Goal: Information Seeking & Learning: Learn about a topic

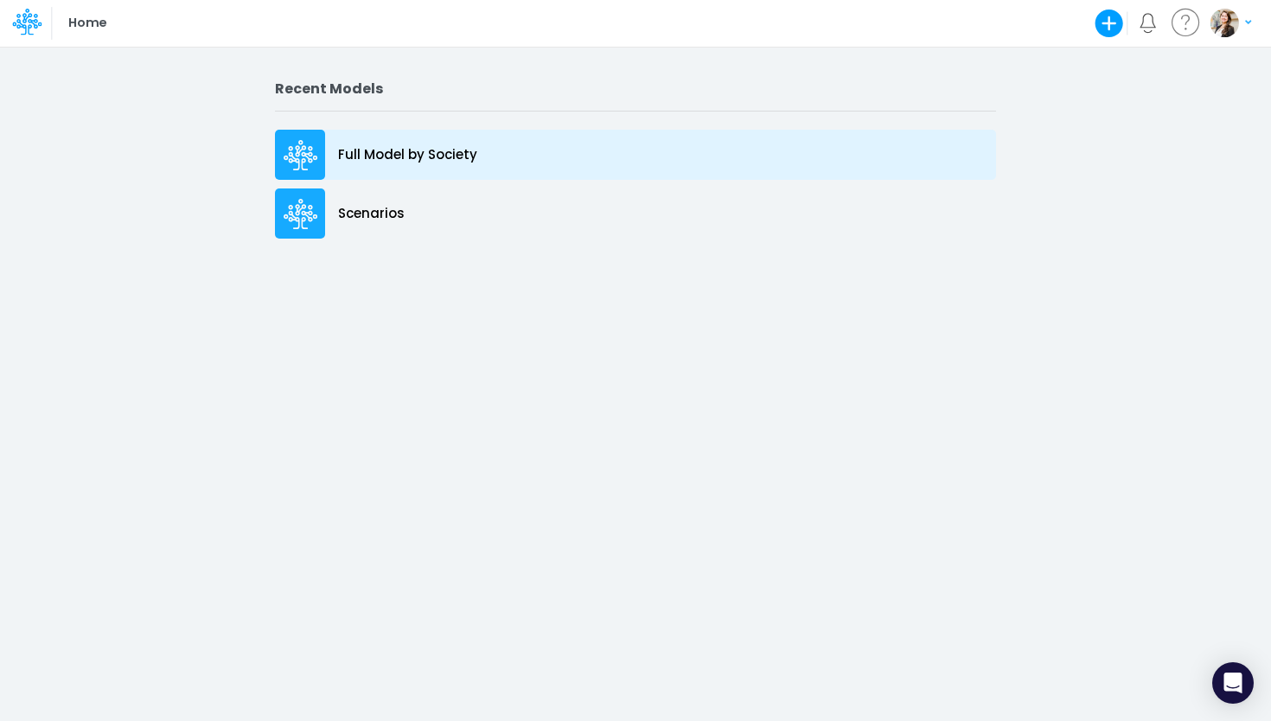
click at [390, 164] on p "Full Model by Society" at bounding box center [407, 155] width 139 height 20
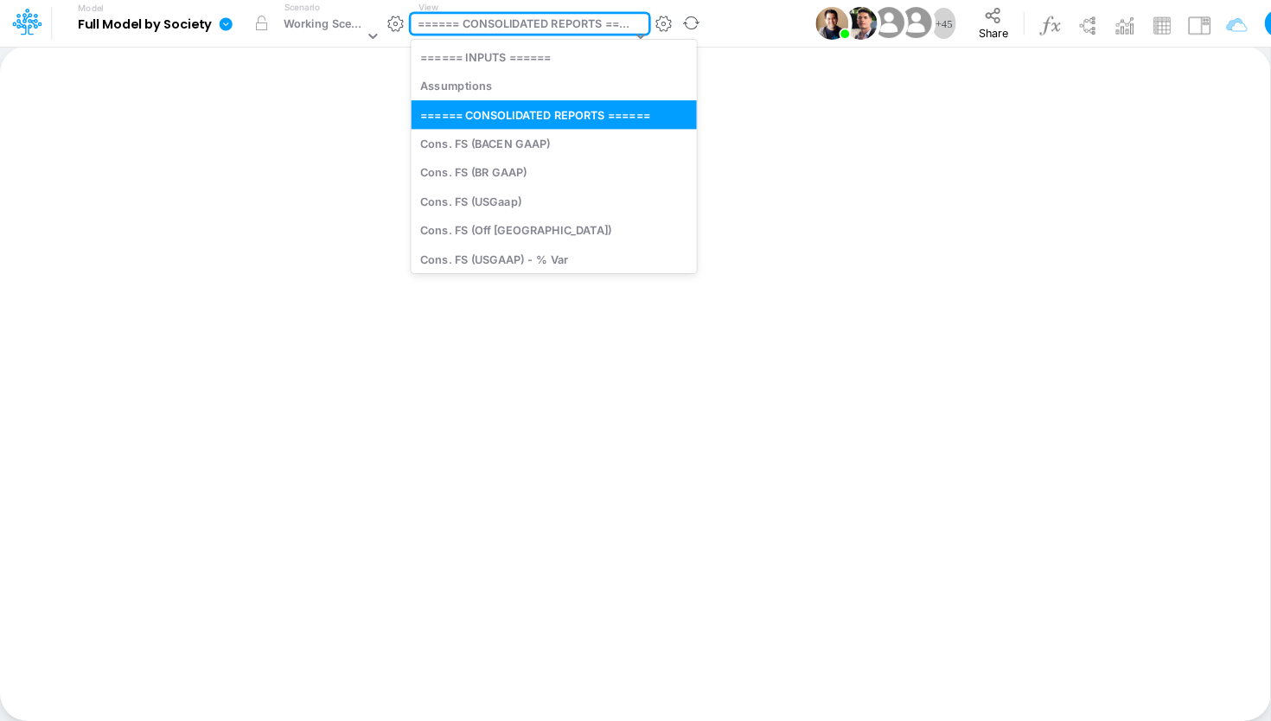
click at [526, 29] on div "====== CONSOLIDATED REPORTS ======" at bounding box center [525, 26] width 214 height 20
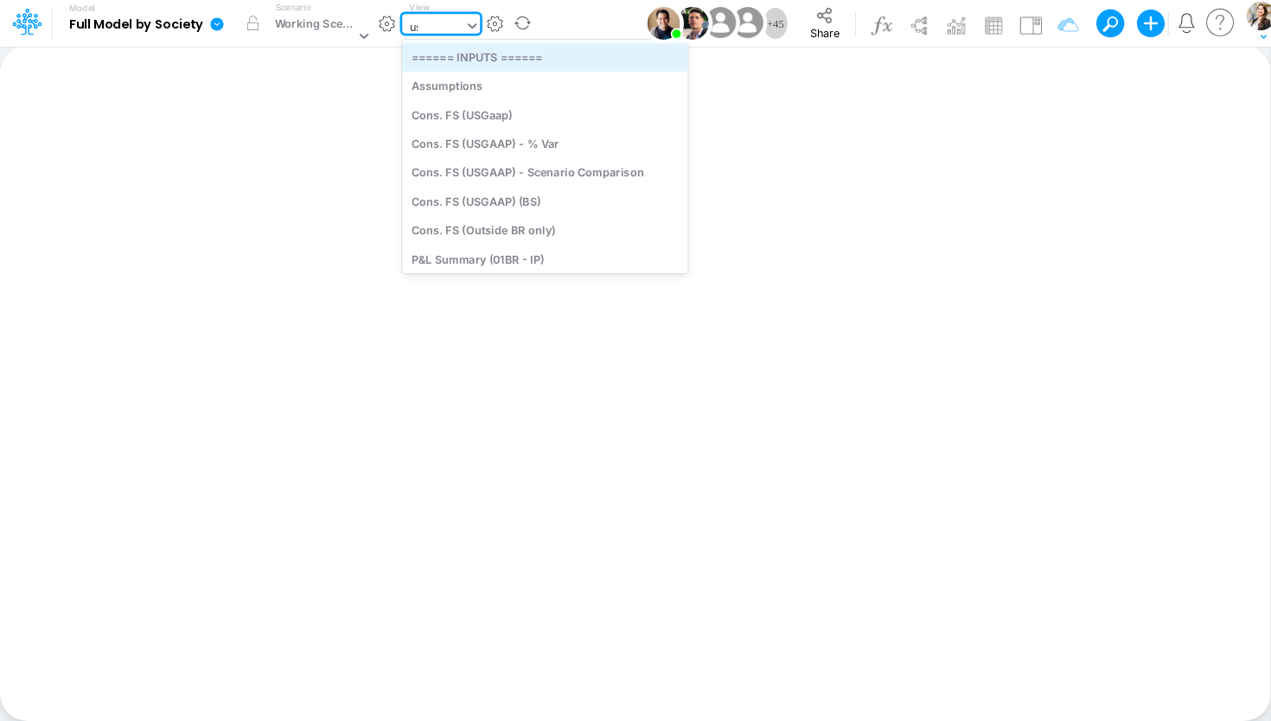
type input "usg"
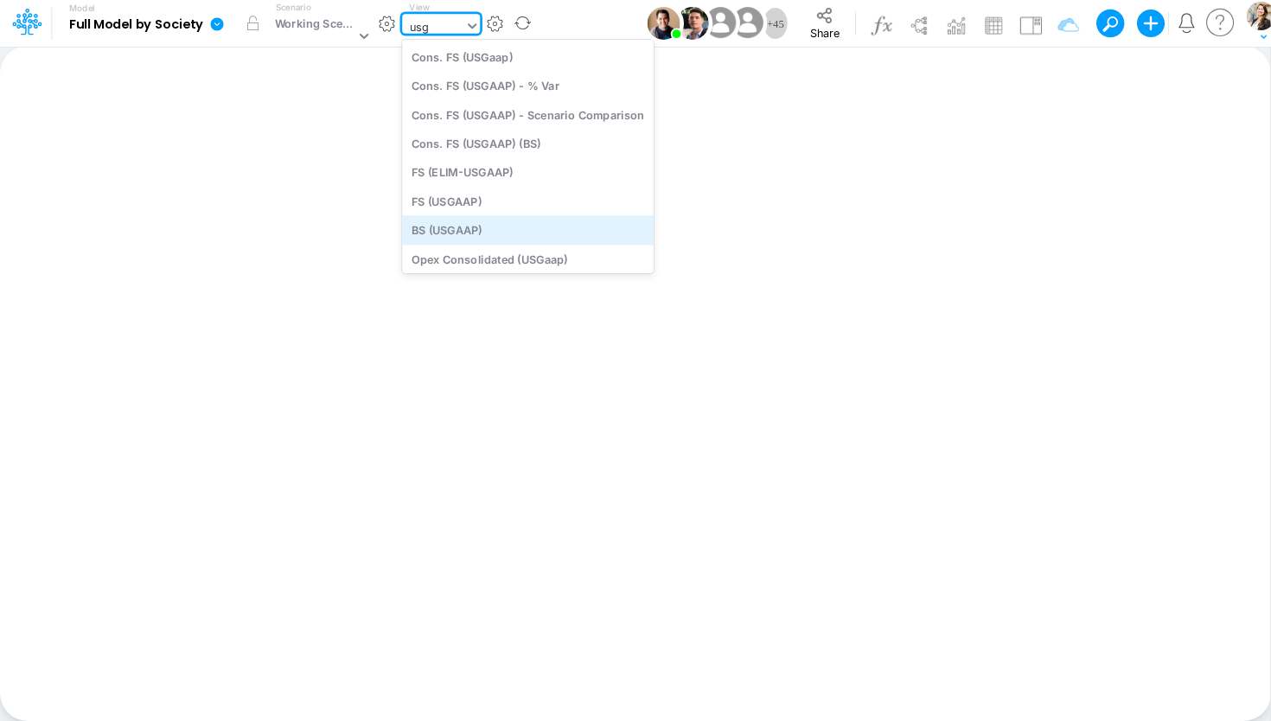
click at [481, 226] on div "BS (USGAAP)" at bounding box center [528, 230] width 252 height 29
type input "BS (USGAAP) - Detailed"
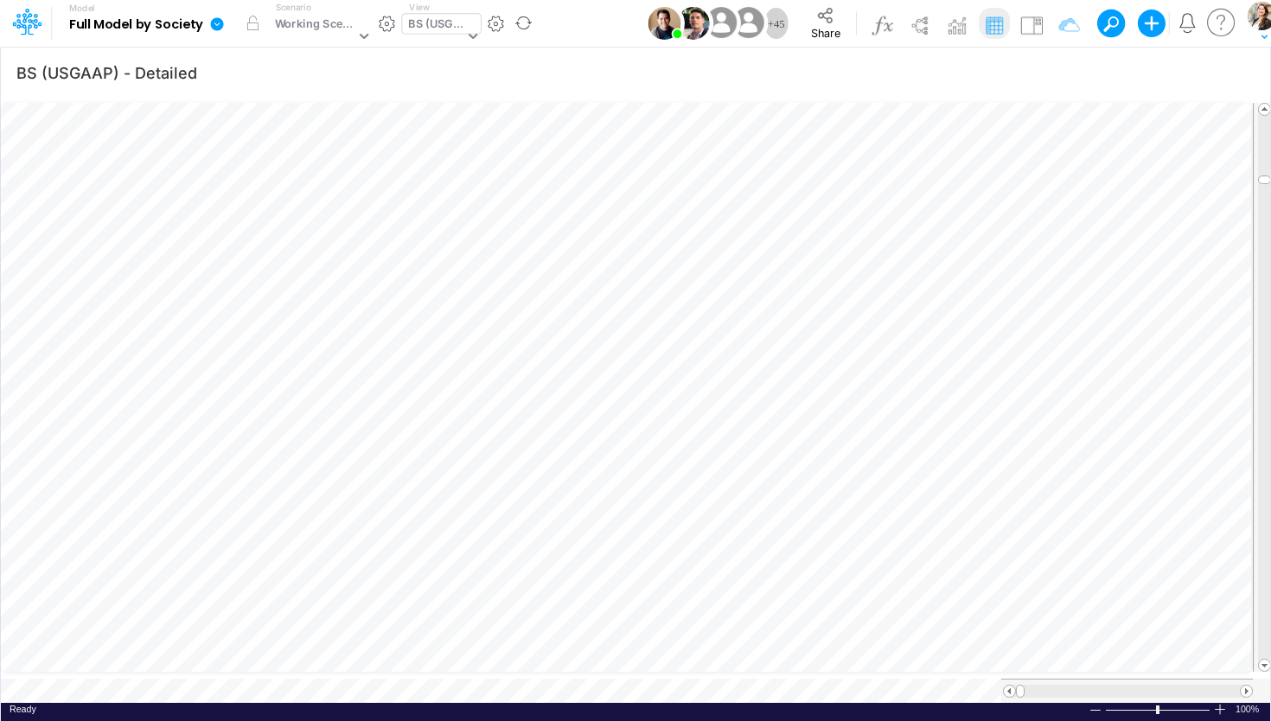
scroll to position [7, 58]
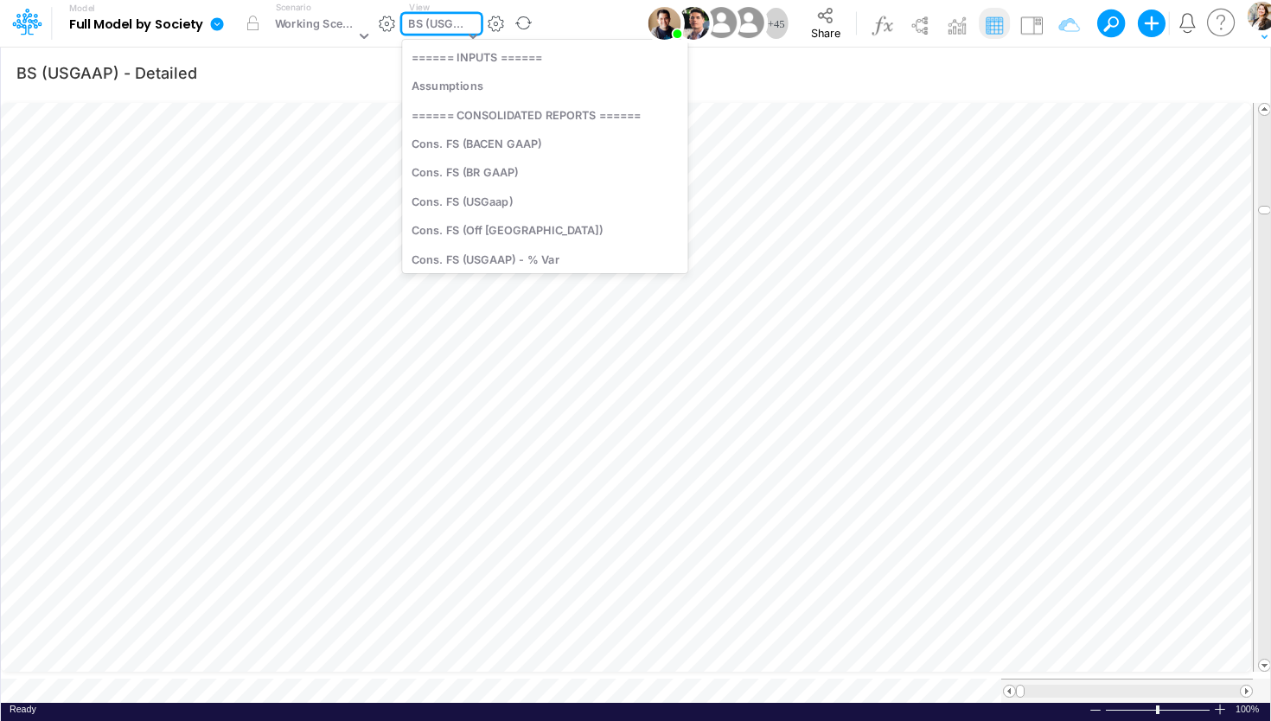
click at [423, 26] on div "BS (USGAAP)" at bounding box center [435, 26] width 55 height 20
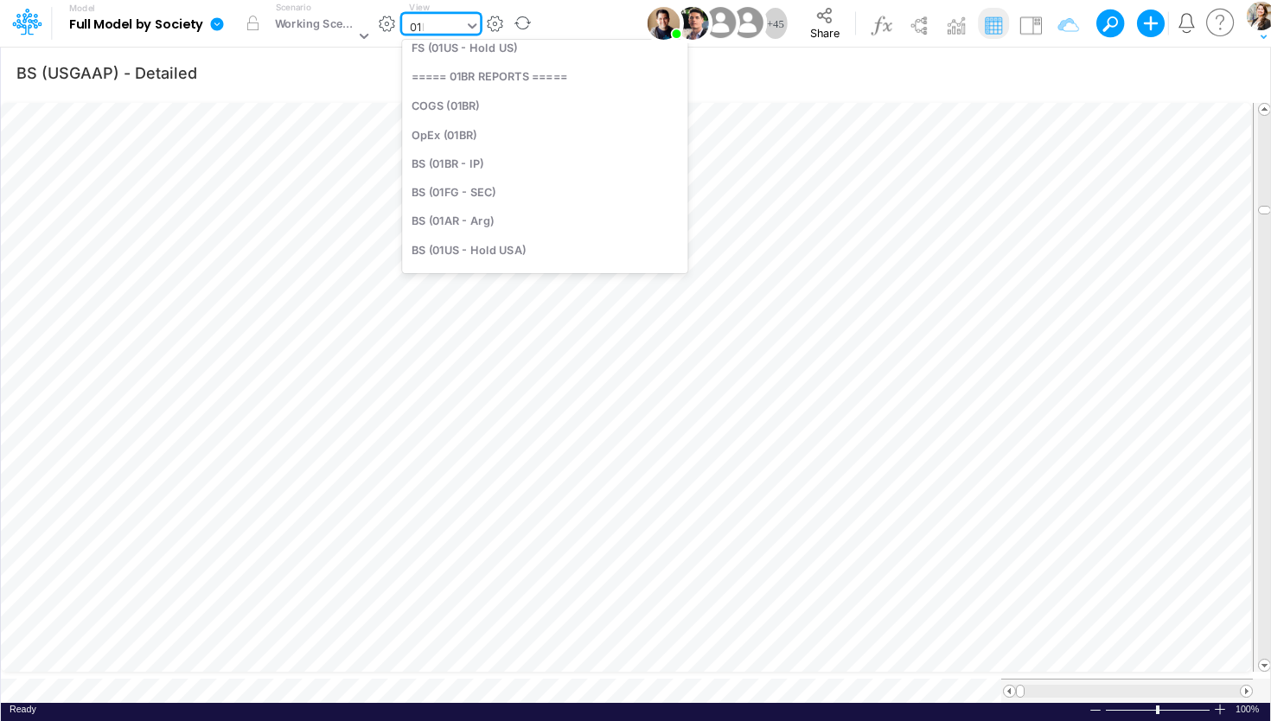
scroll to position [43, 0]
type input "01br"
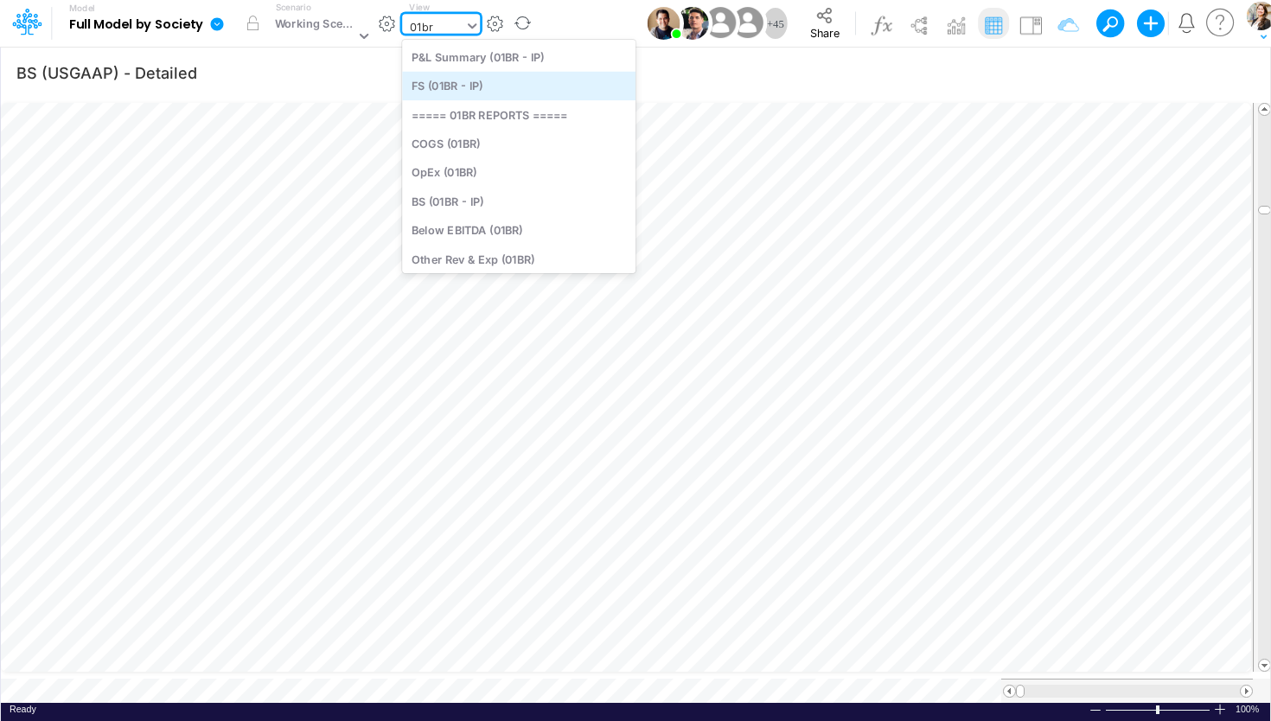
click at [472, 85] on div "FS (01BR - IP)" at bounding box center [518, 86] width 233 height 29
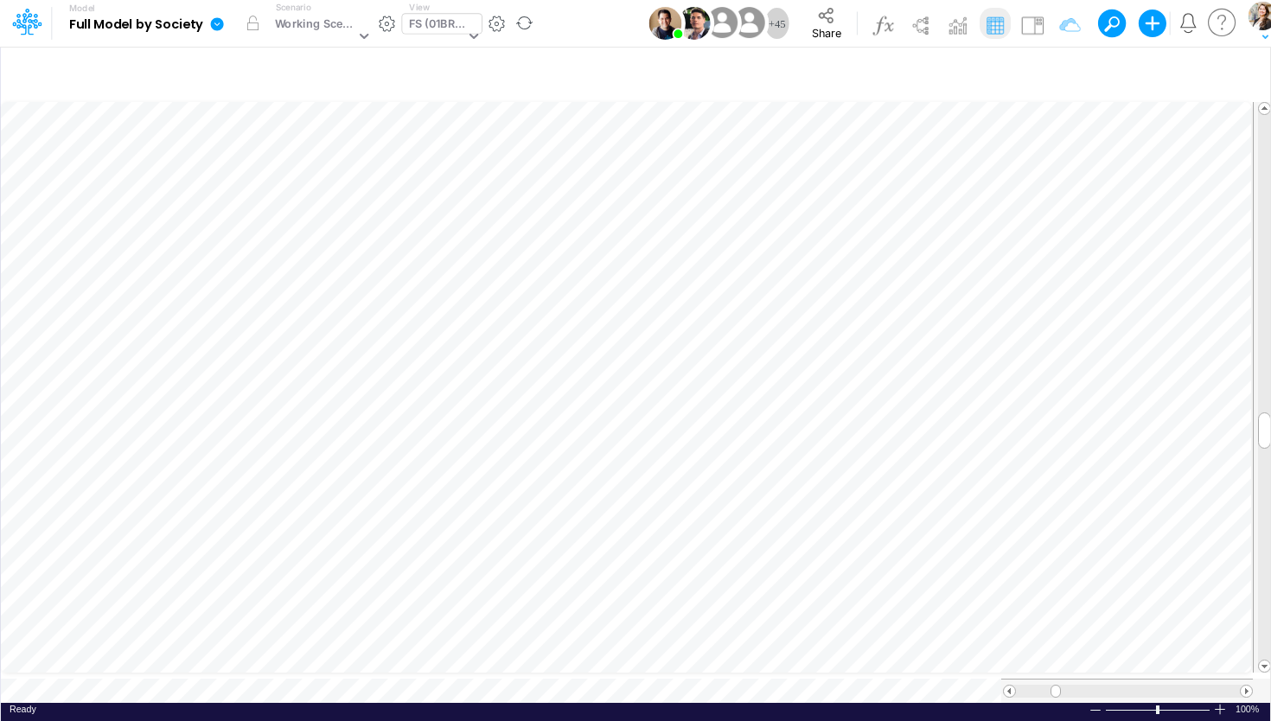
scroll to position [7, 3]
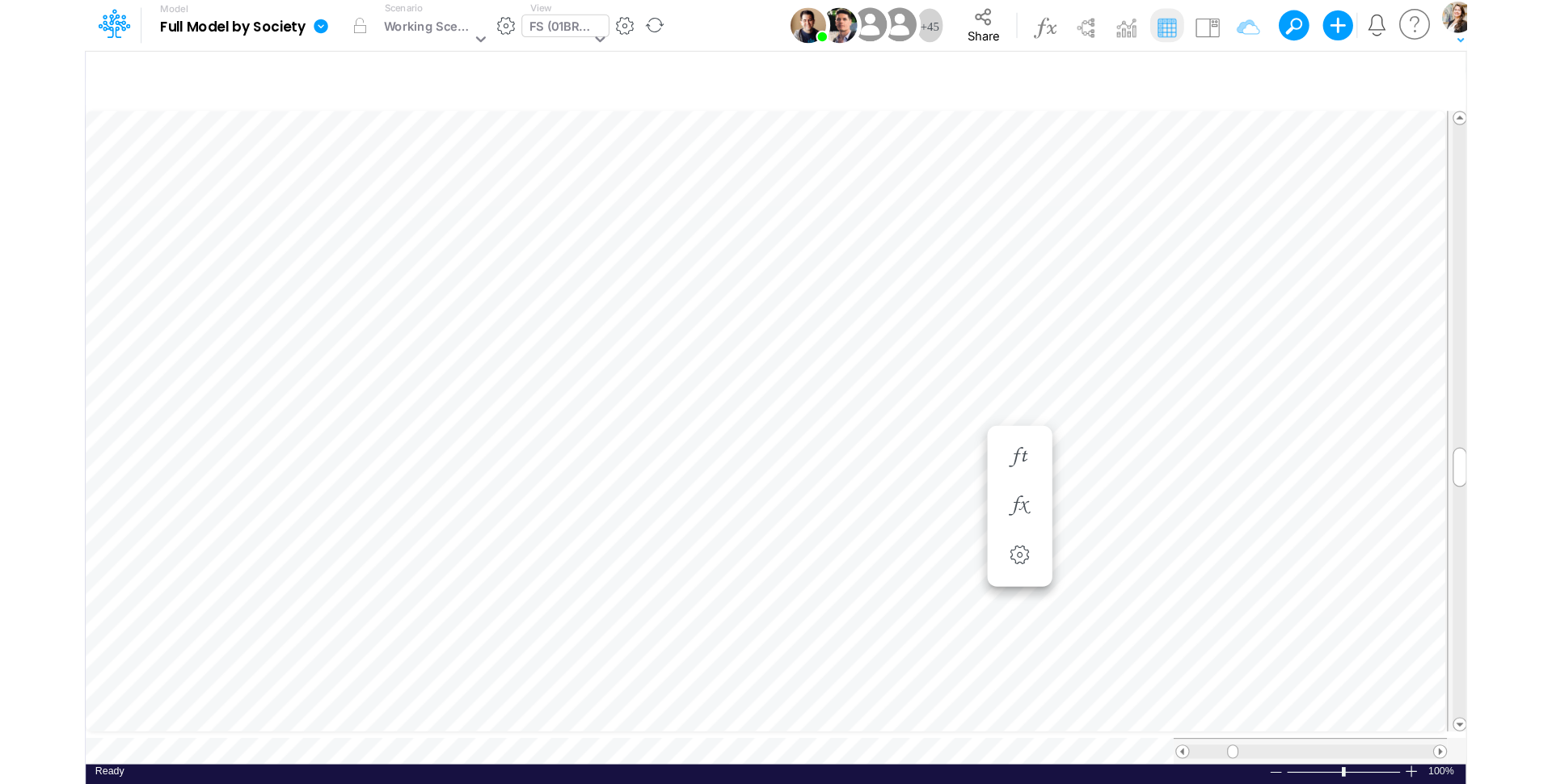
scroll to position [7, 3]
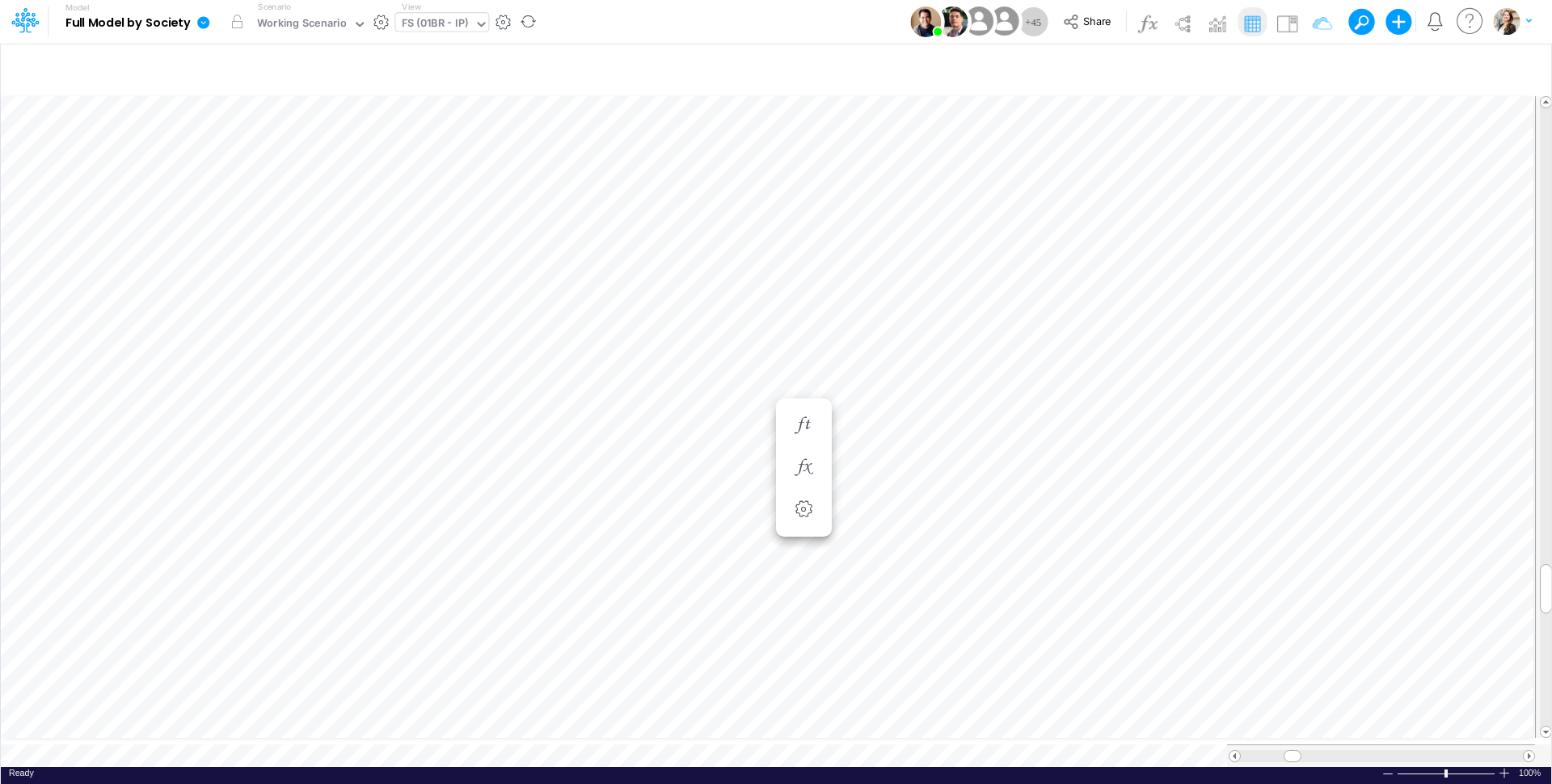
scroll to position [7, 54]
click at [1176, 324] on li at bounding box center [1192, 321] width 56 height 42
click at [1187, 319] on icon "button" at bounding box center [1191, 321] width 24 height 17
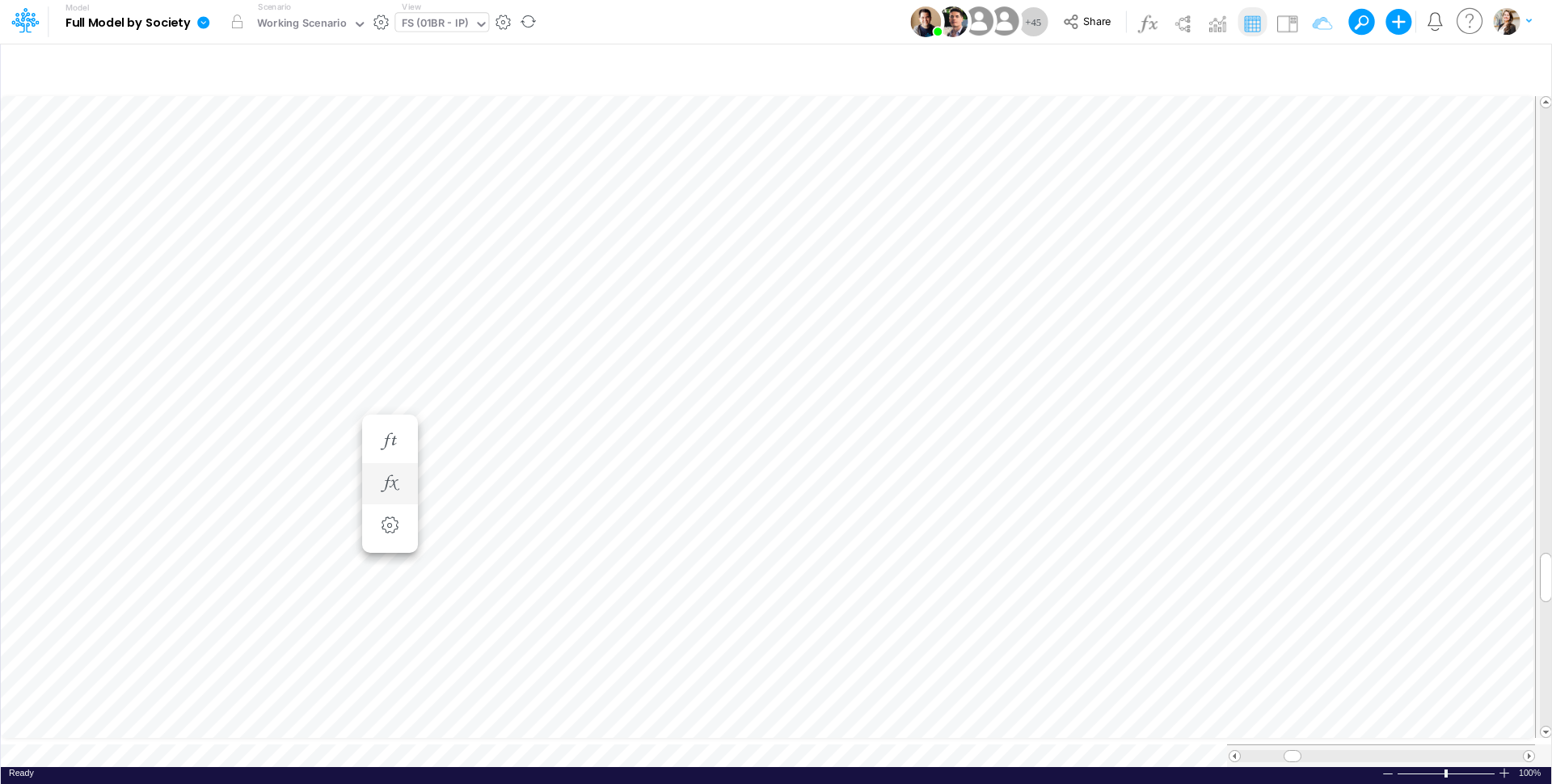
scroll to position [7, 15]
click at [1187, 486] on icon "button" at bounding box center [1191, 483] width 24 height 17
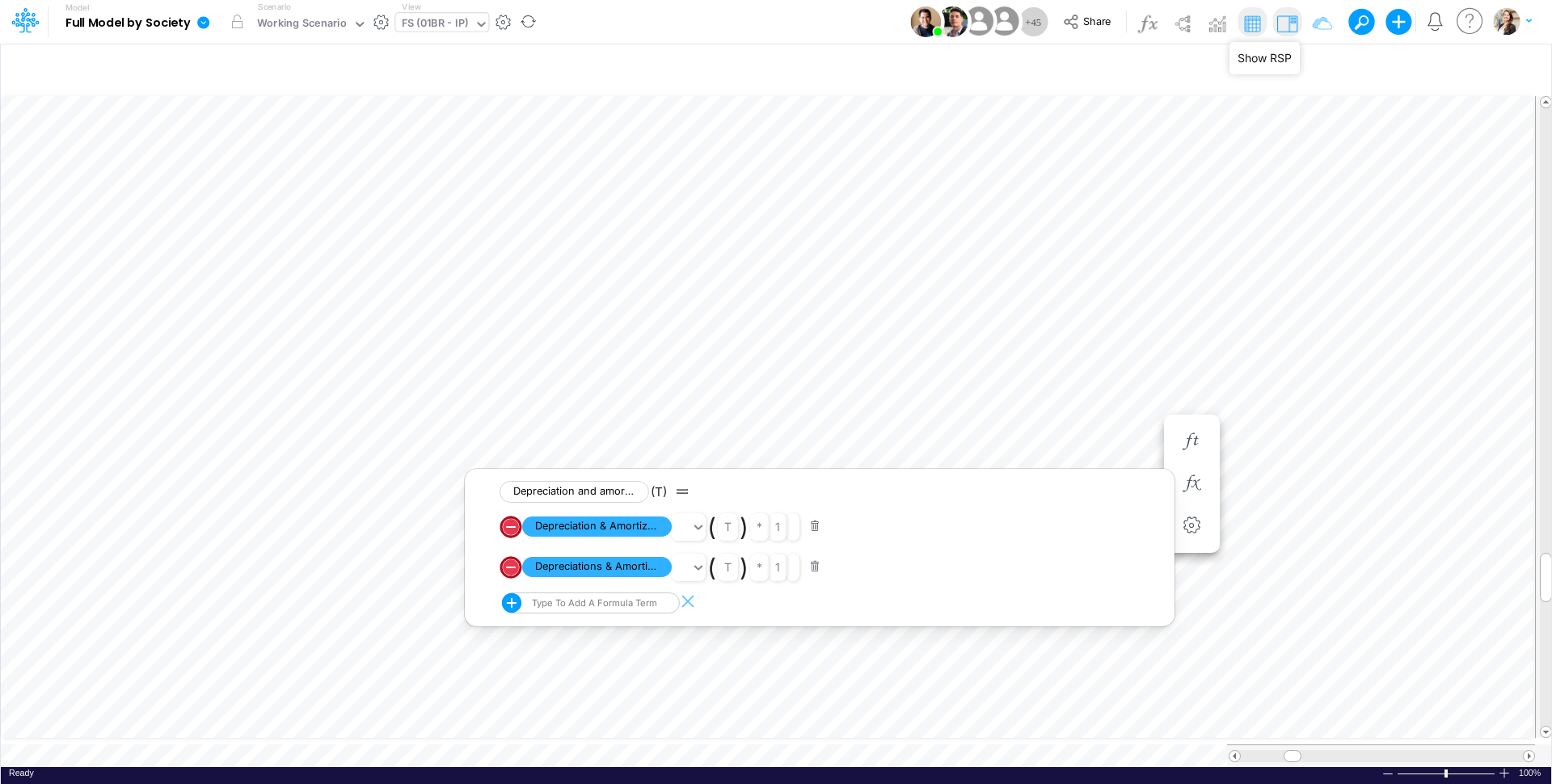
click at [1187, 31] on img at bounding box center [1286, 23] width 26 height 26
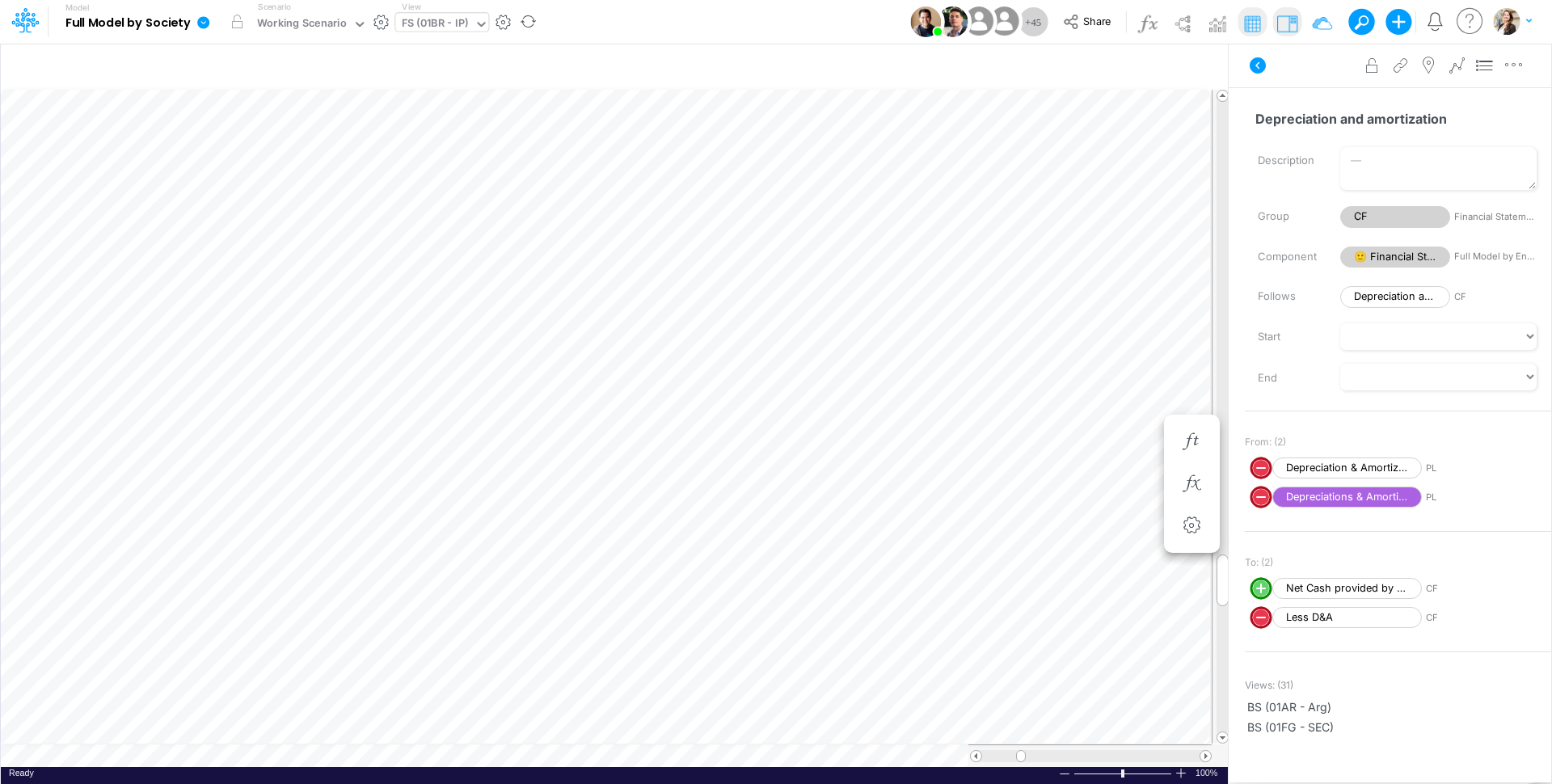
scroll to position [7, 52]
click at [1099, 488] on icon "button" at bounding box center [1095, 483] width 24 height 17
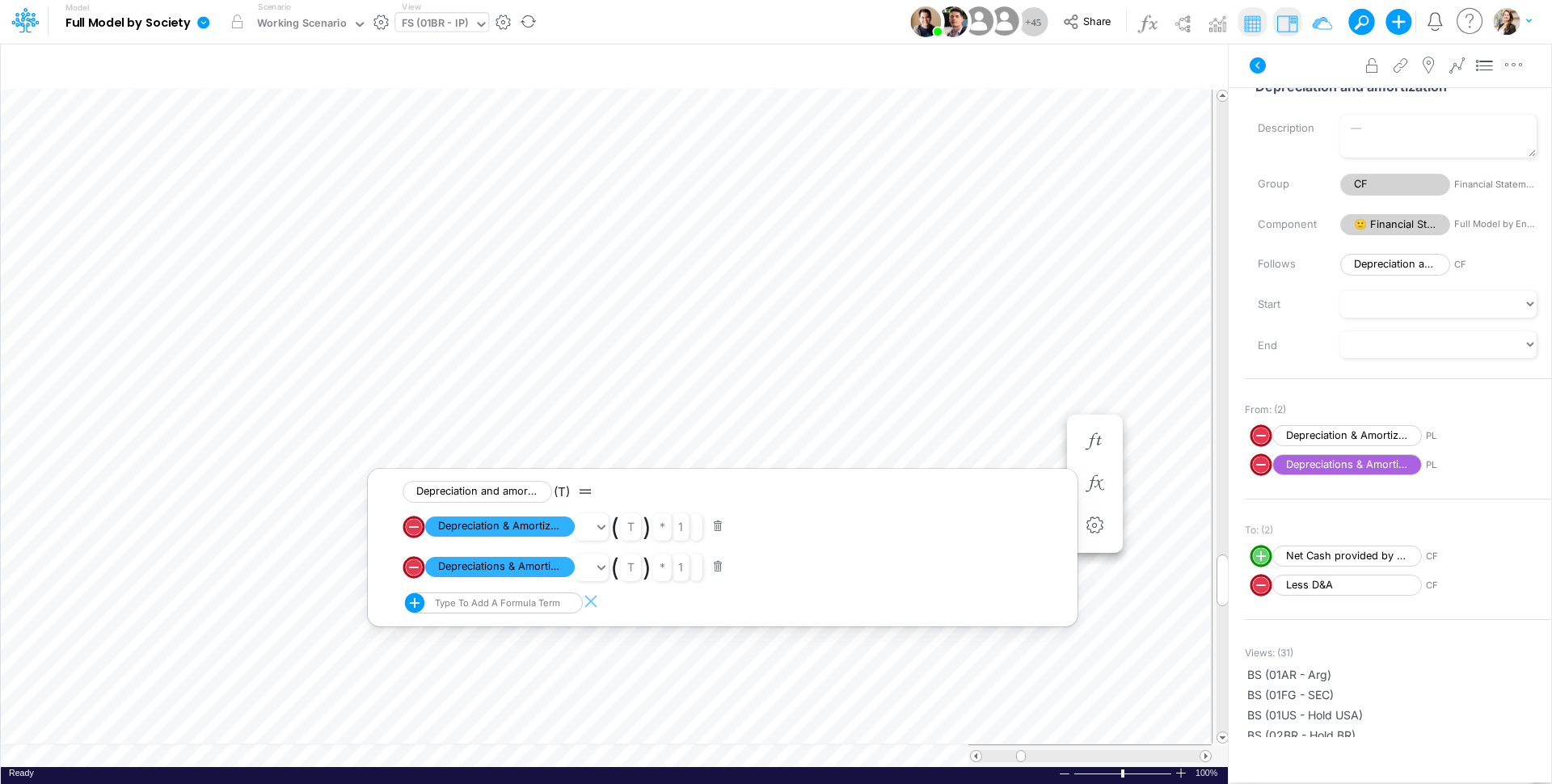
scroll to position [29, 0]
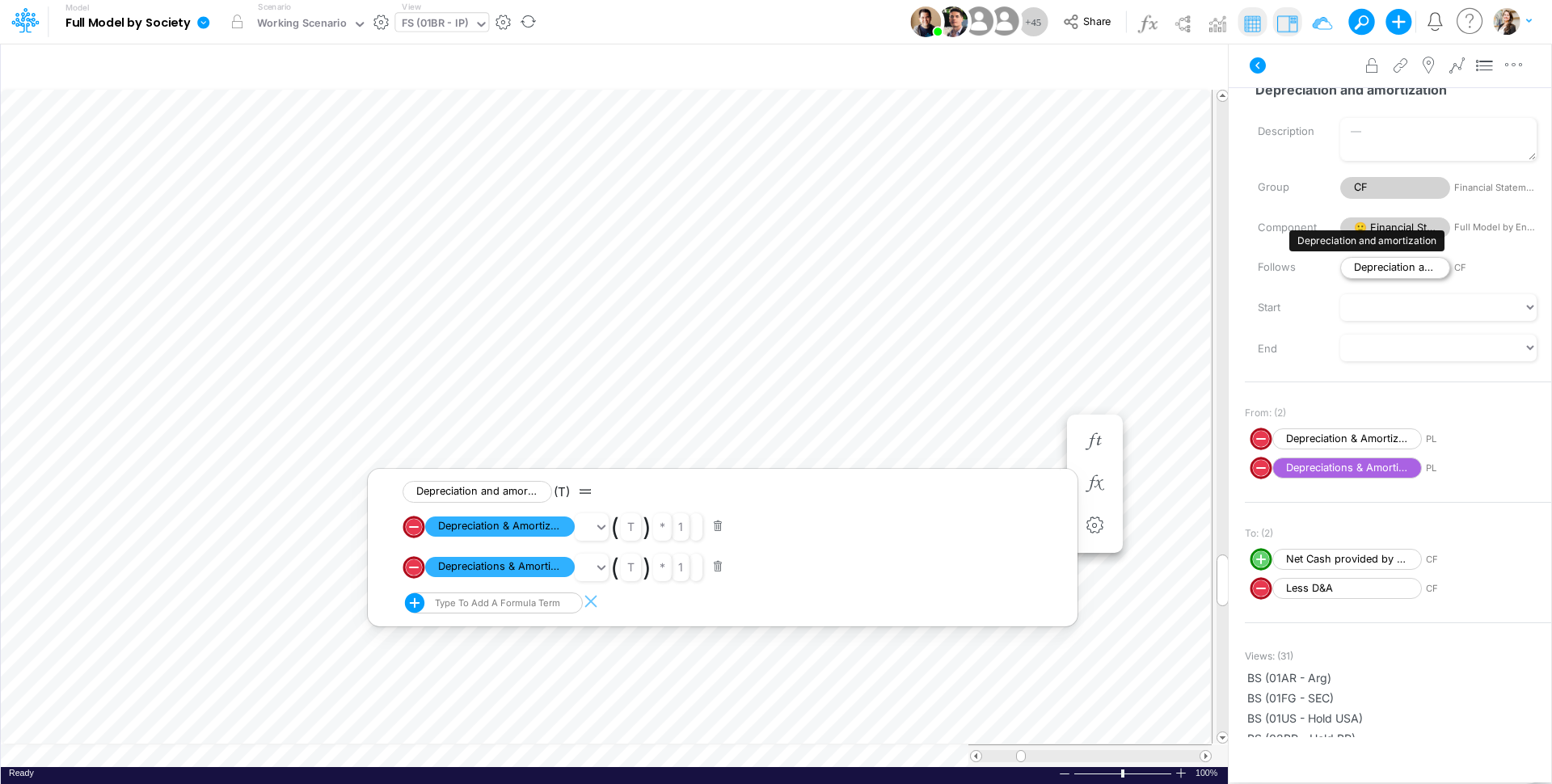
click at [1187, 271] on span "Depreciation and amortization" at bounding box center [1395, 267] width 110 height 21
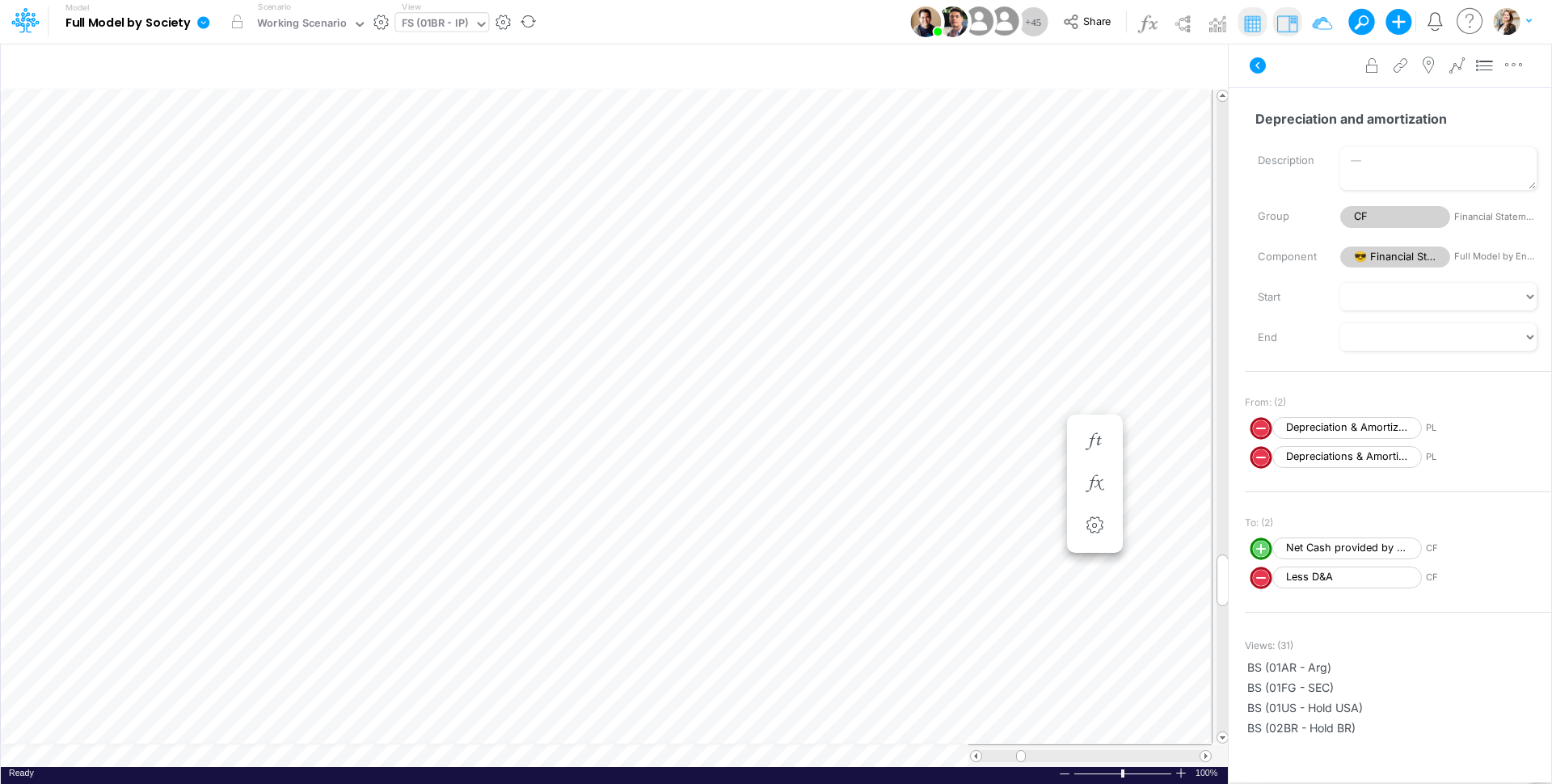
type input "BS (USGAAP) - Detailed"
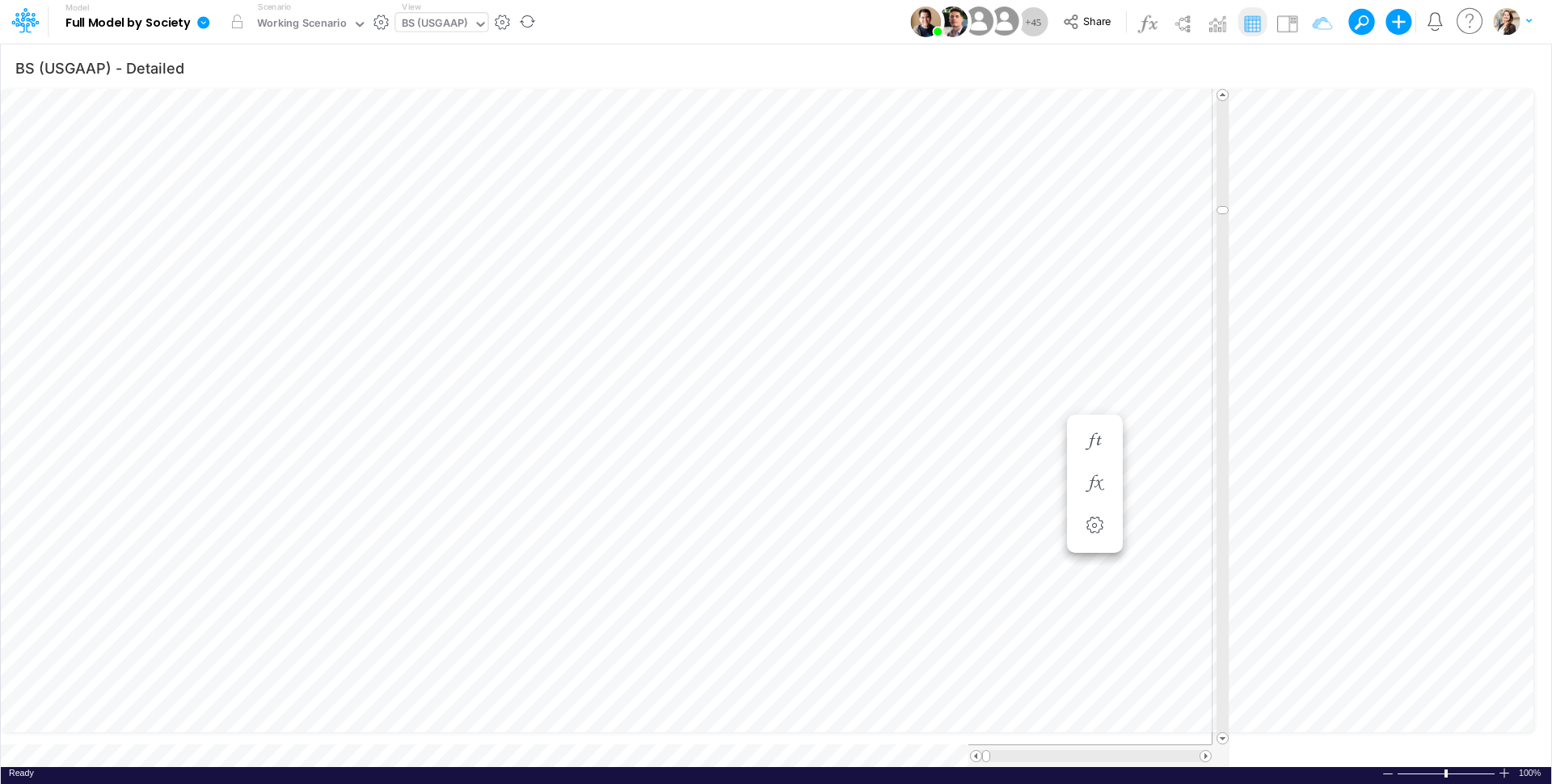
scroll to position [7, 54]
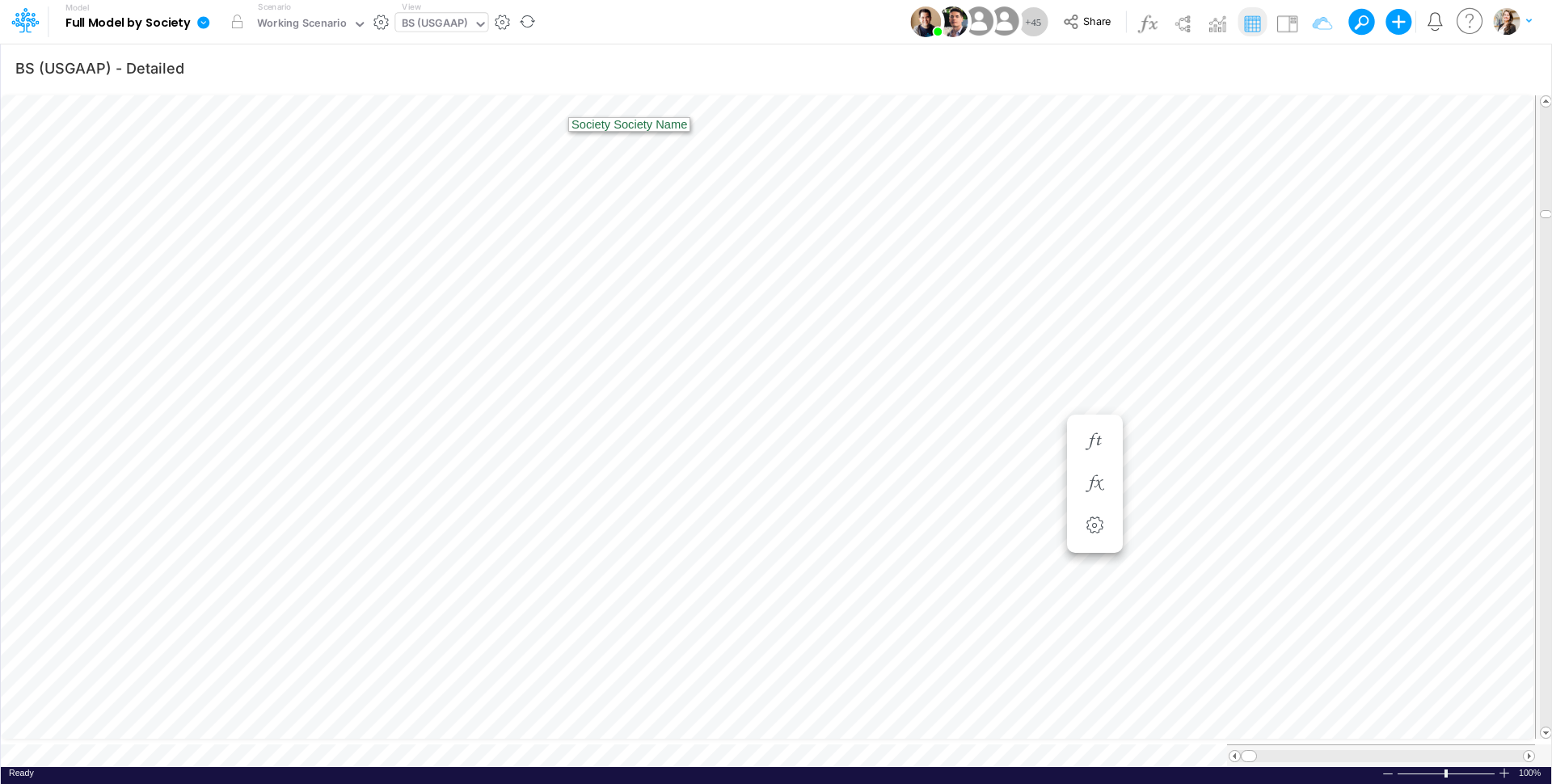
click at [429, 26] on div "BS (USGAAP)" at bounding box center [435, 24] width 66 height 19
type input "01br"
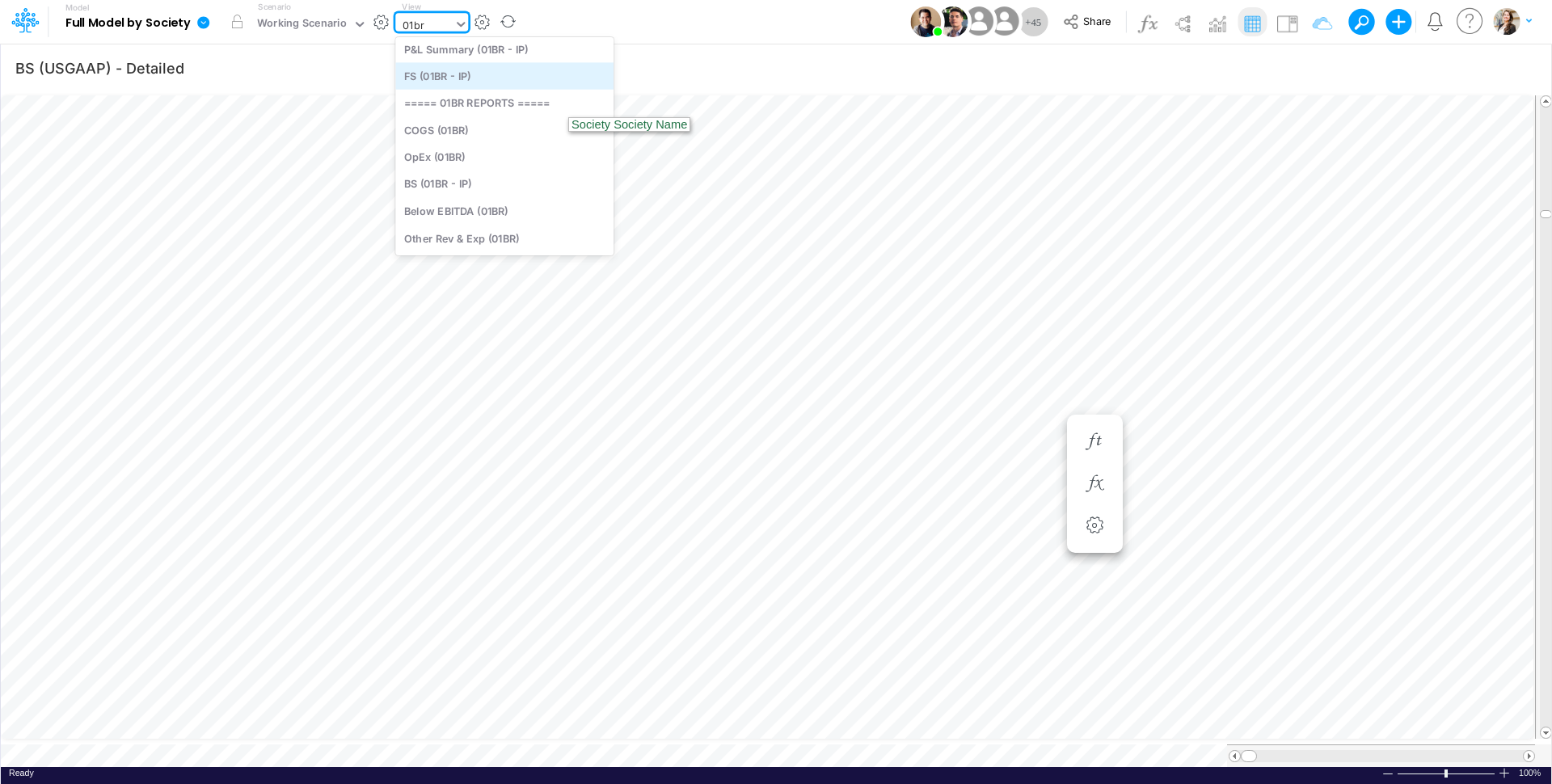
scroll to position [0, 0]
click at [462, 185] on div "BS (01BR - IP)" at bounding box center [504, 188] width 218 height 27
type input "BS (01BR - IP)"
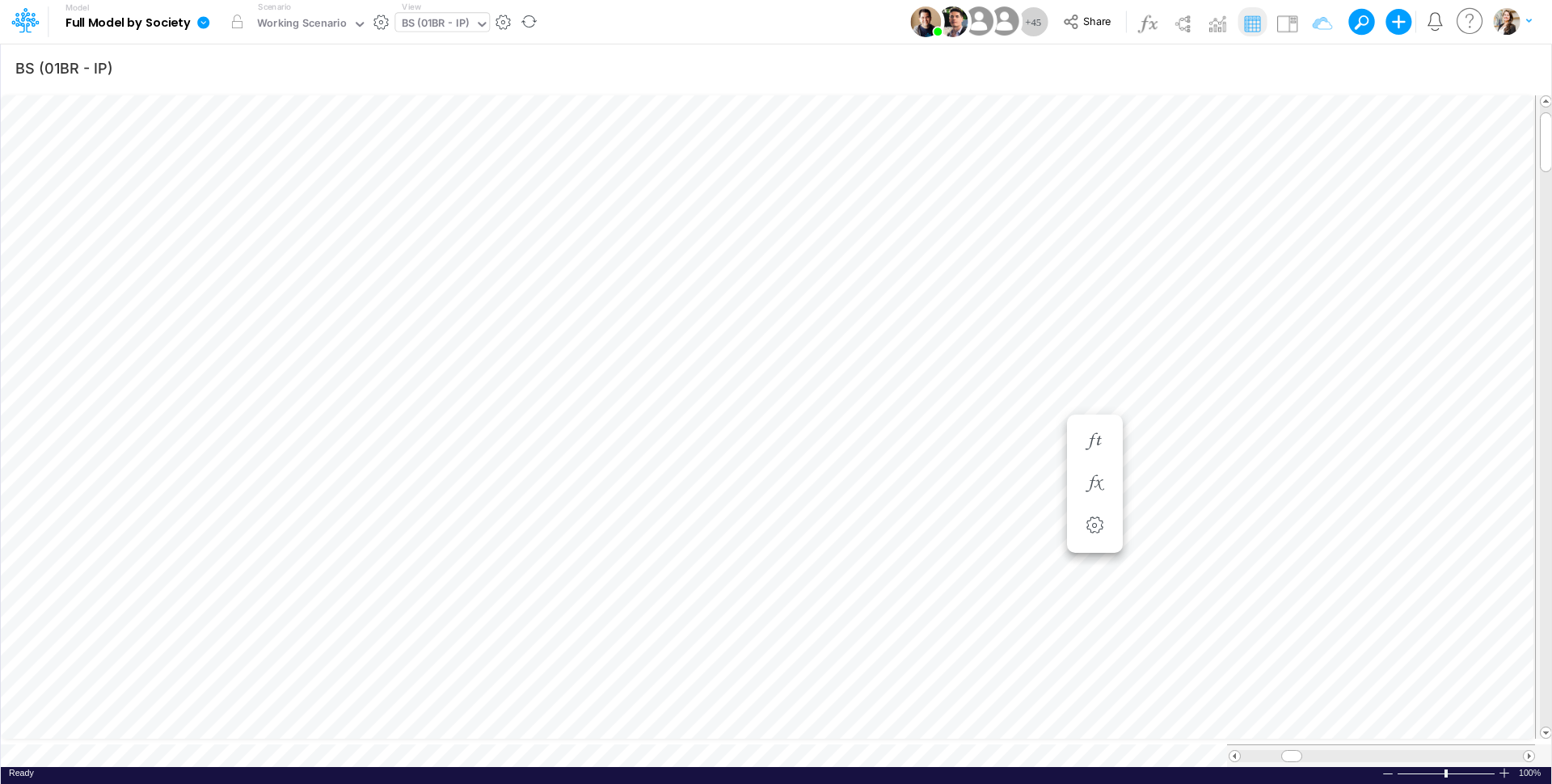
scroll to position [7, 54]
click at [1187, 477] on button "button" at bounding box center [1211, 467] width 30 height 33
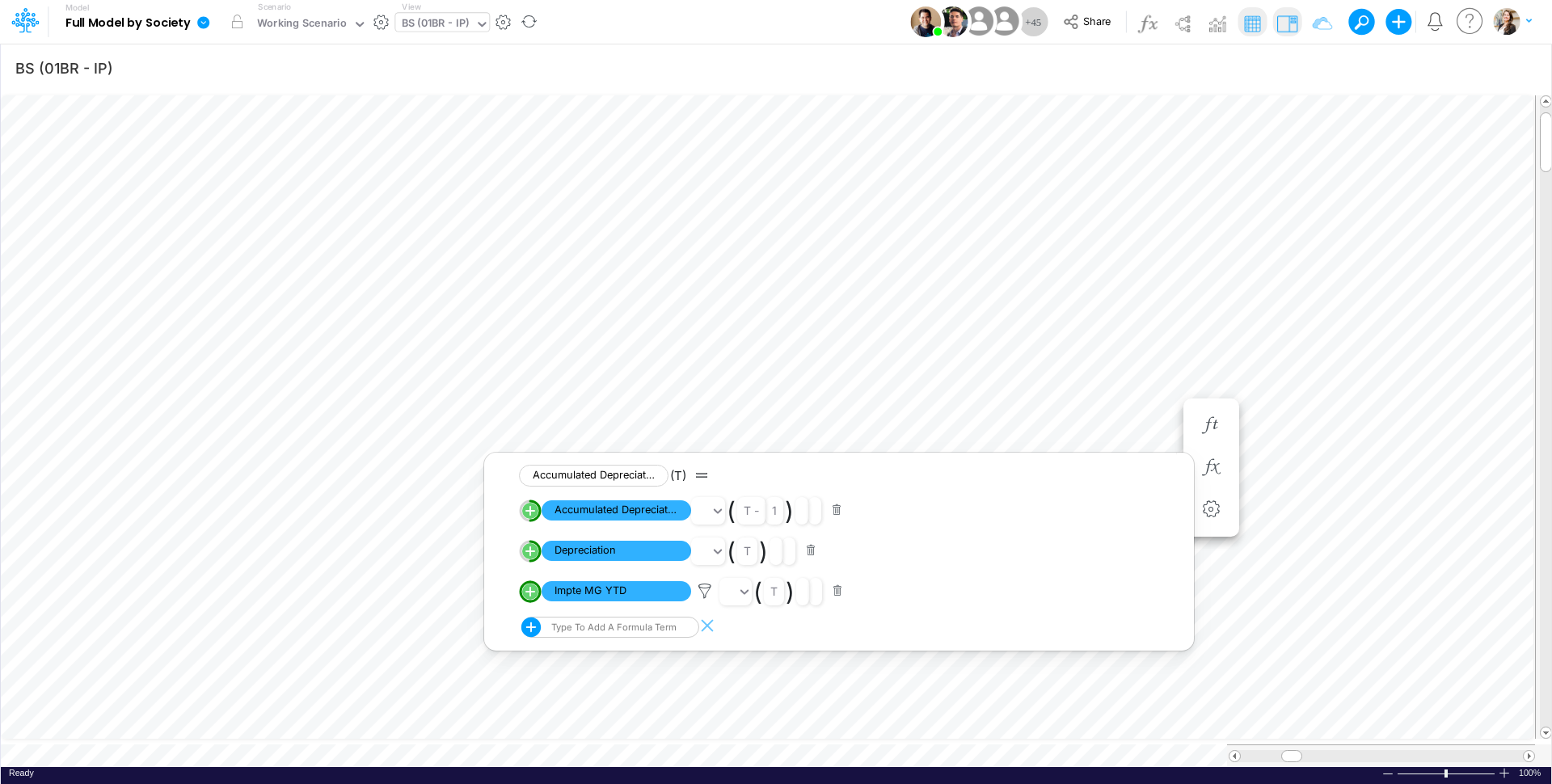
click at [1187, 27] on img at bounding box center [1286, 23] width 26 height 26
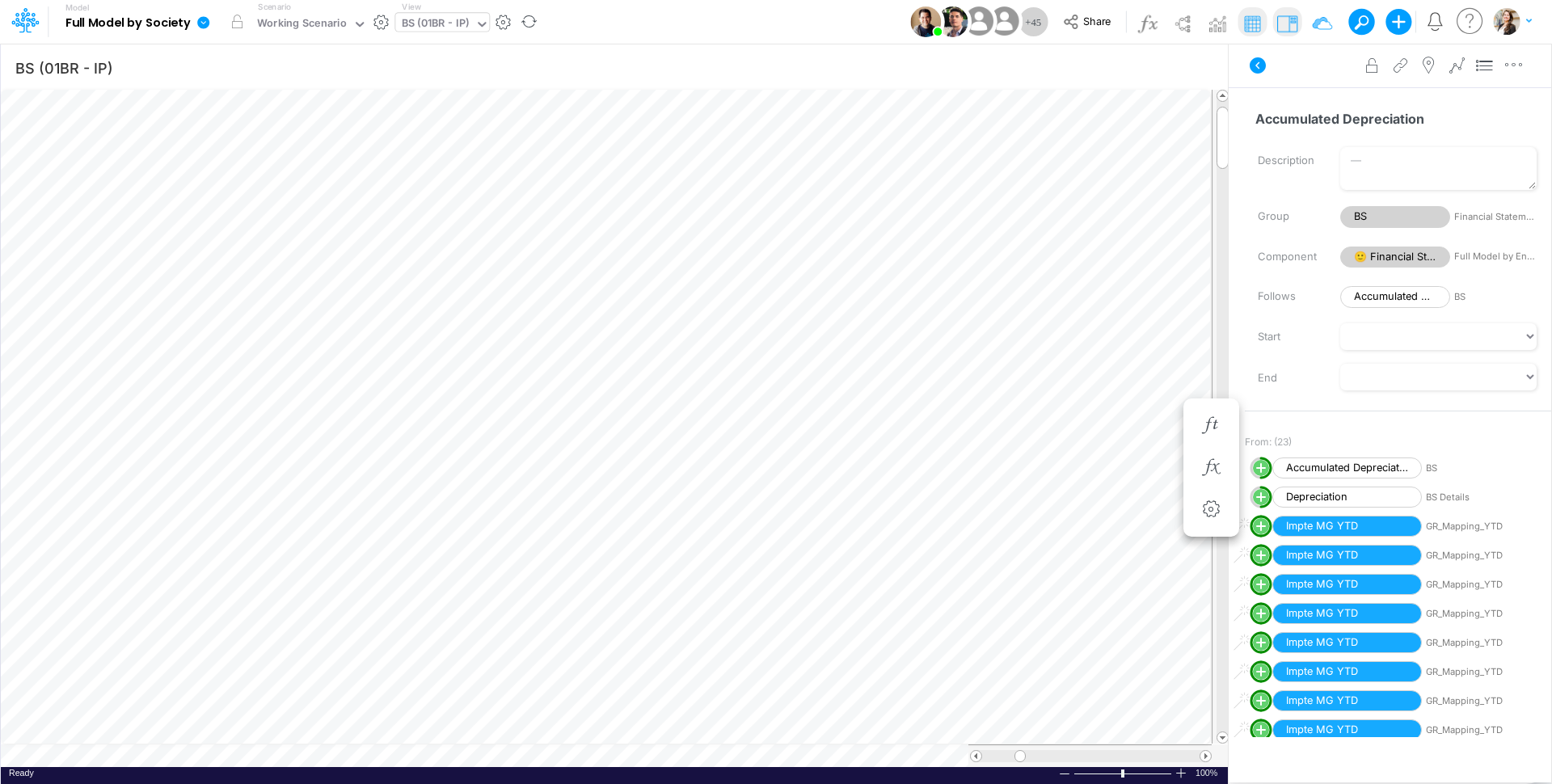
scroll to position [7, 54]
click at [1134, 474] on icon "button" at bounding box center [1124, 467] width 24 height 17
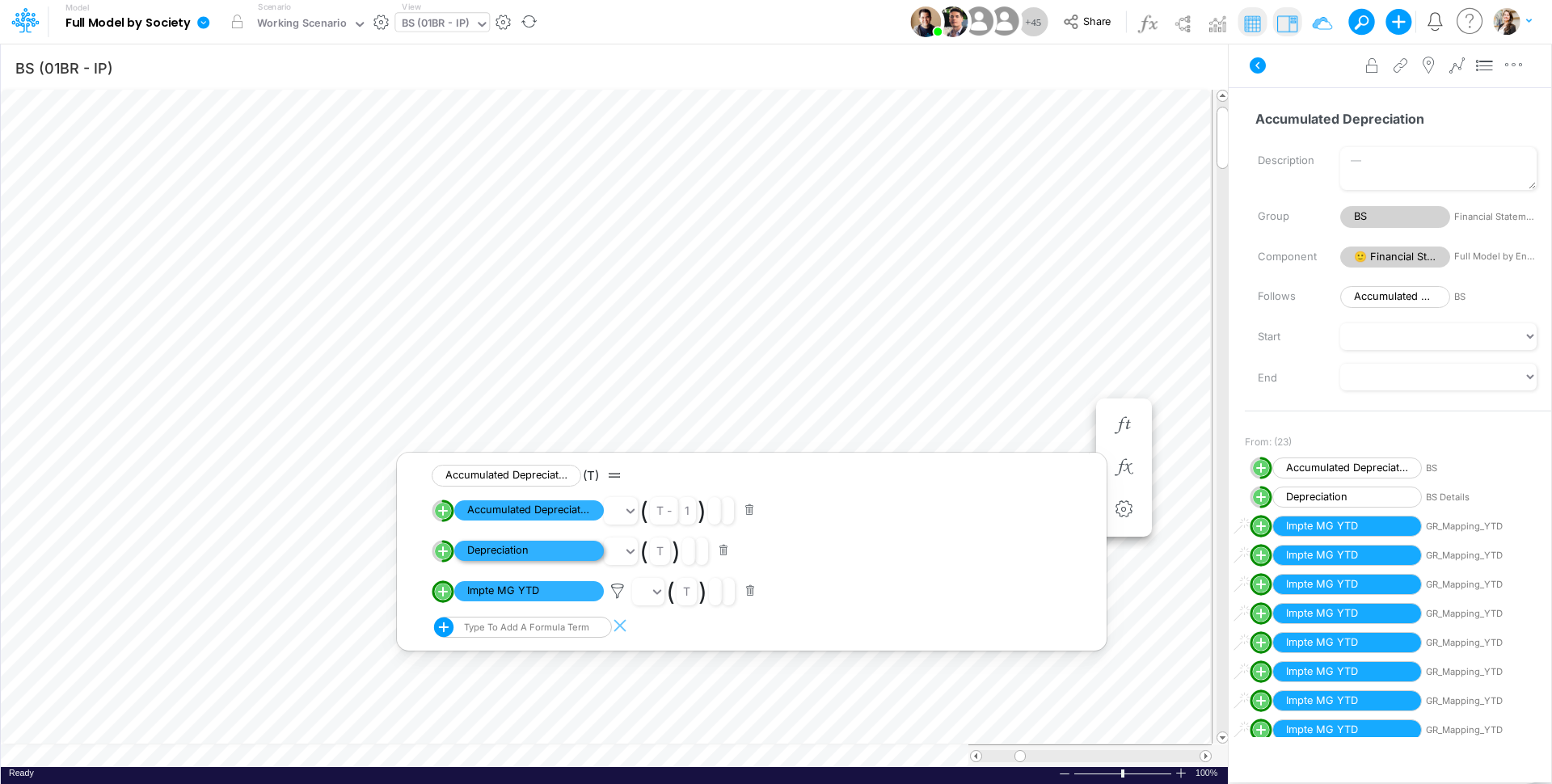
click at [531, 556] on span "Depreciation" at bounding box center [529, 550] width 150 height 21
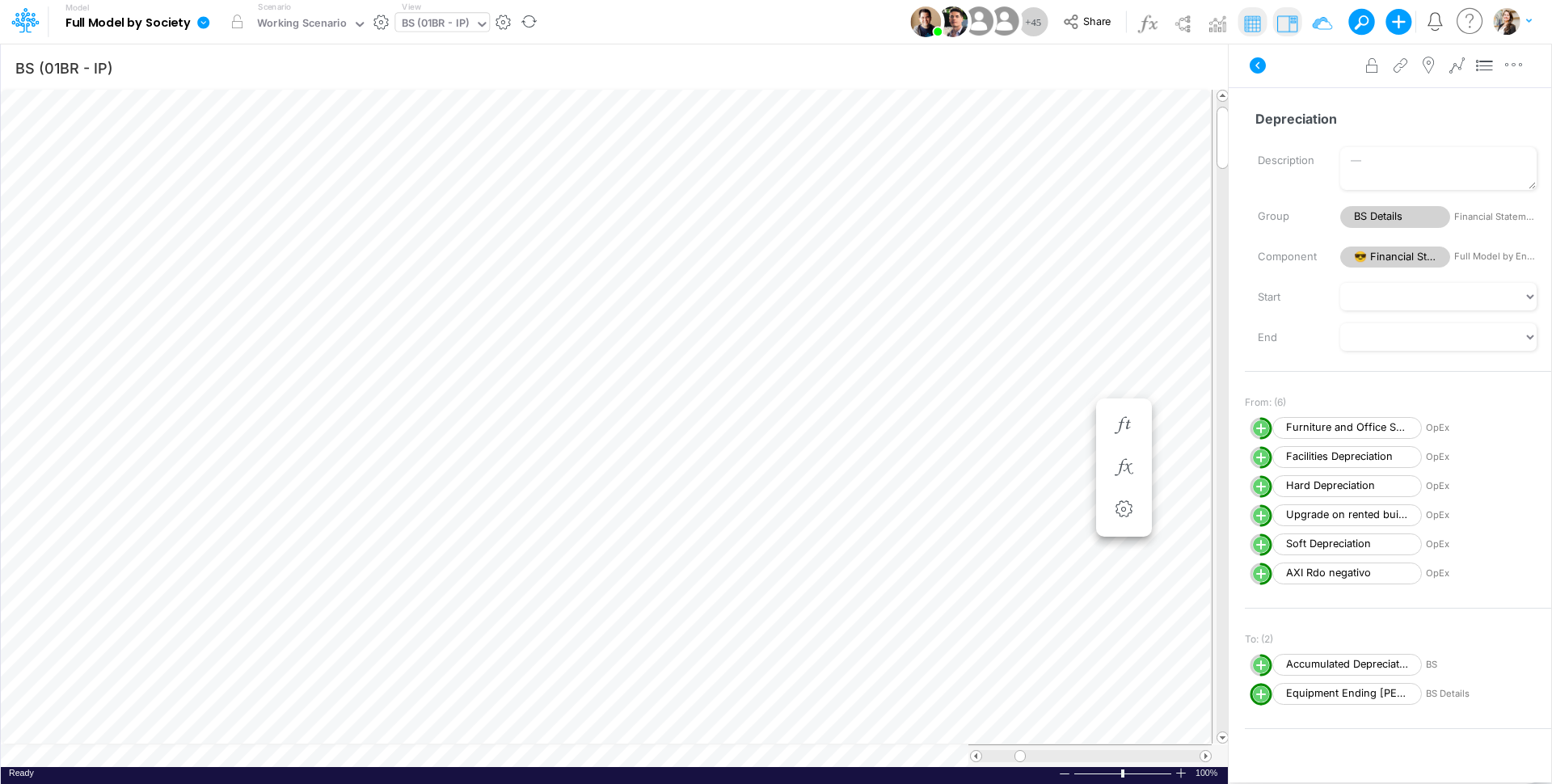
scroll to position [7, 54]
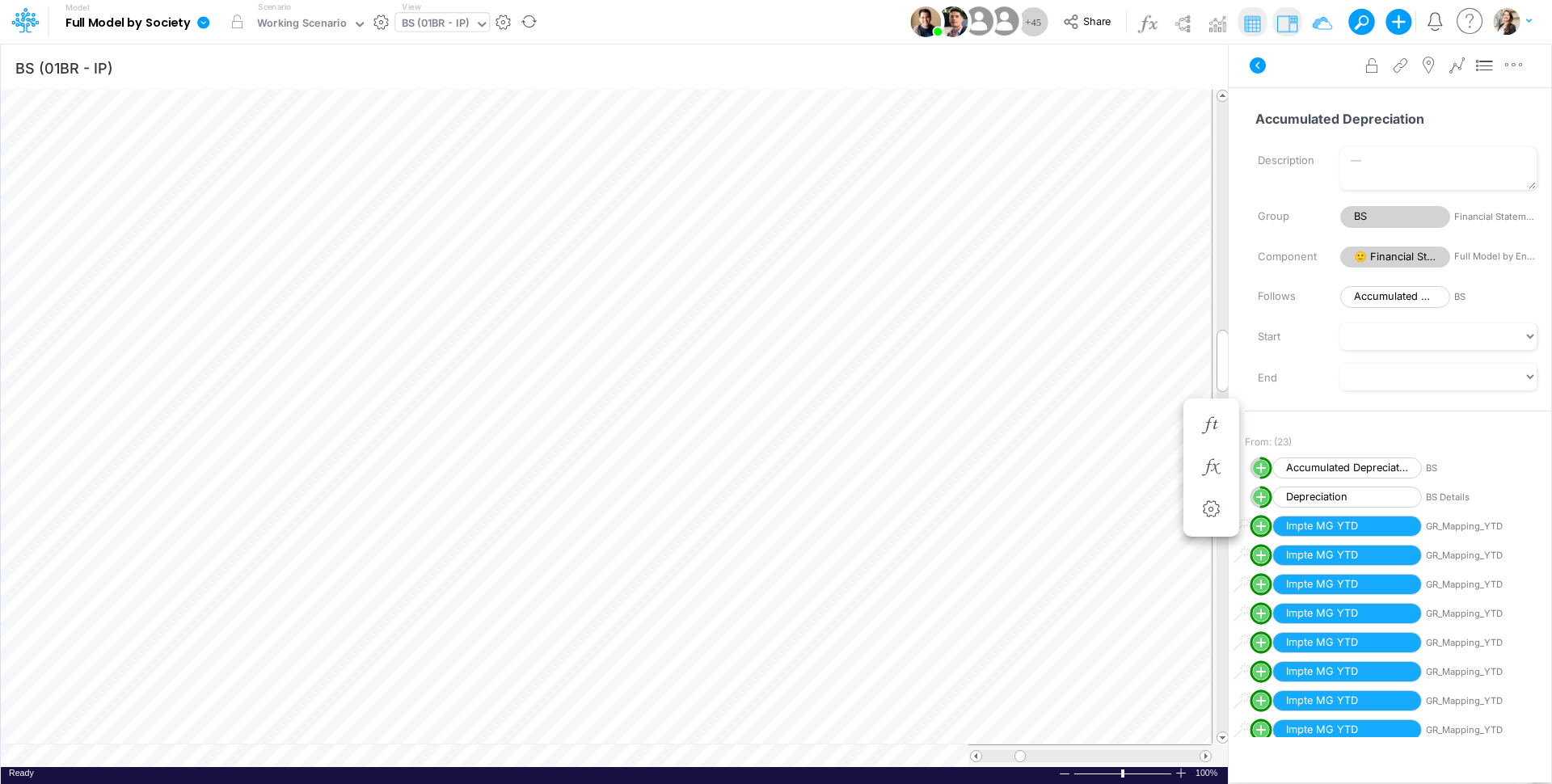
scroll to position [7, 17]
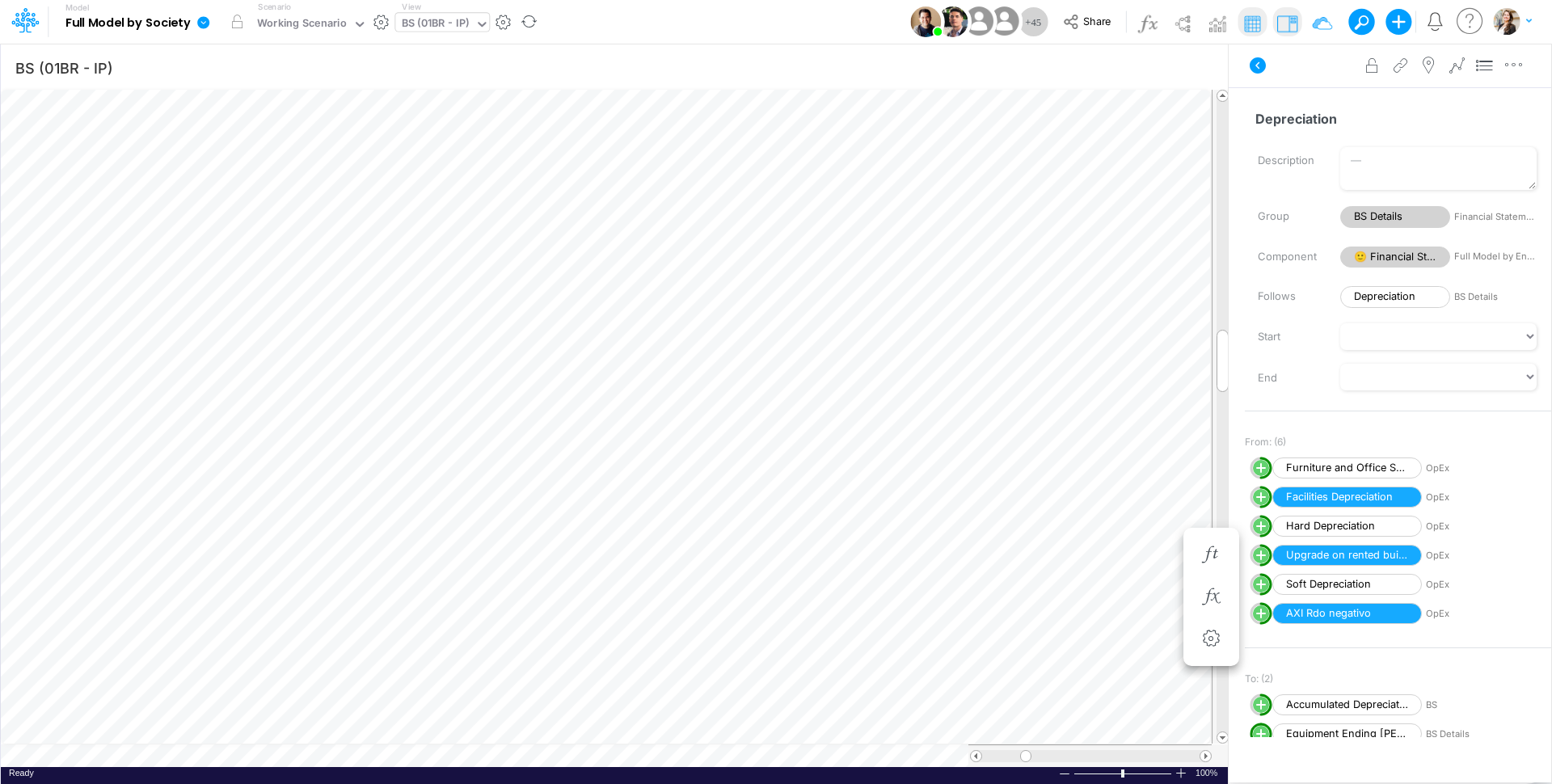
scroll to position [7, 50]
click at [435, 21] on div "BS (01BR - IP)" at bounding box center [436, 24] width 68 height 19
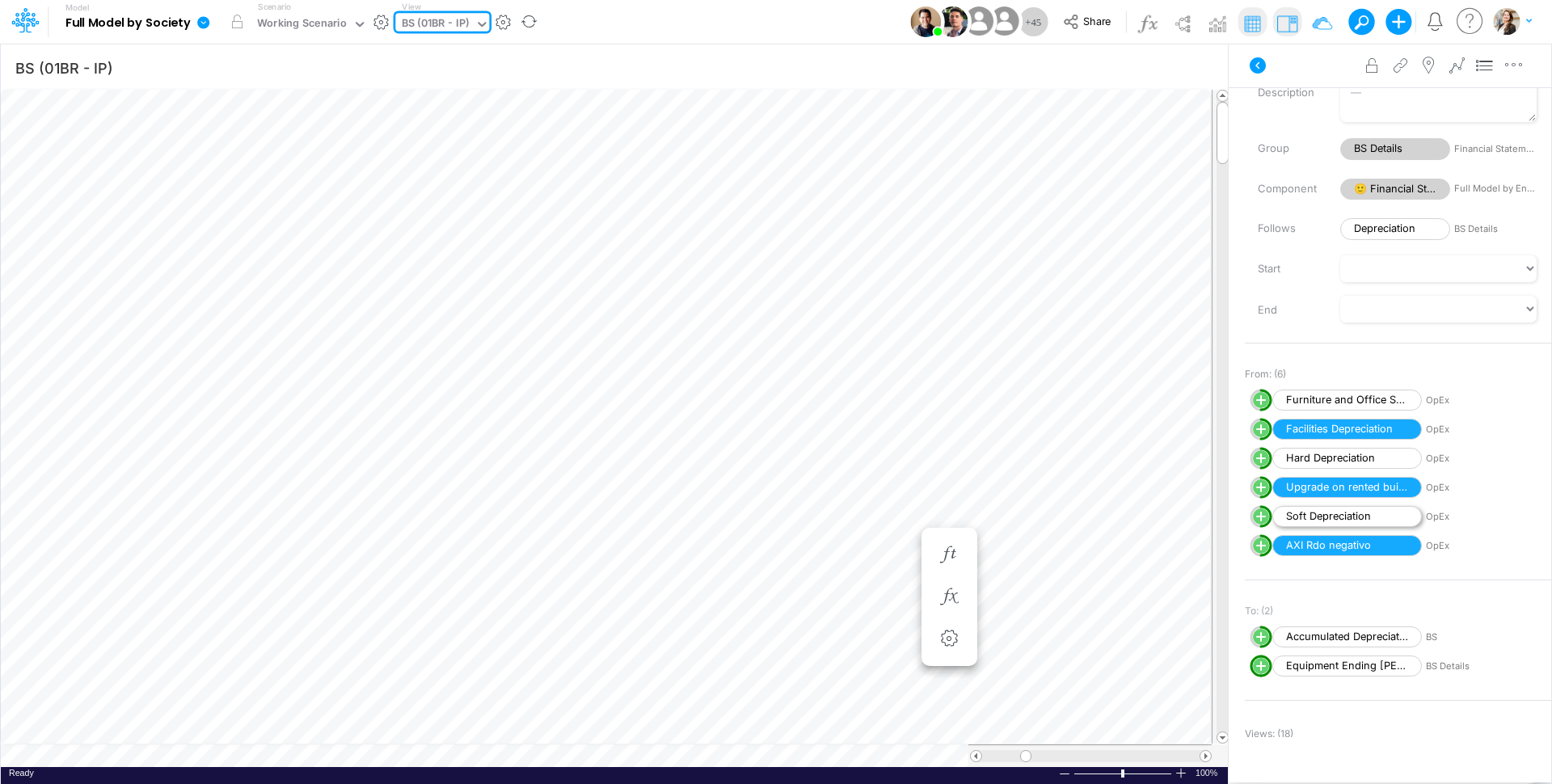
scroll to position [73, 0]
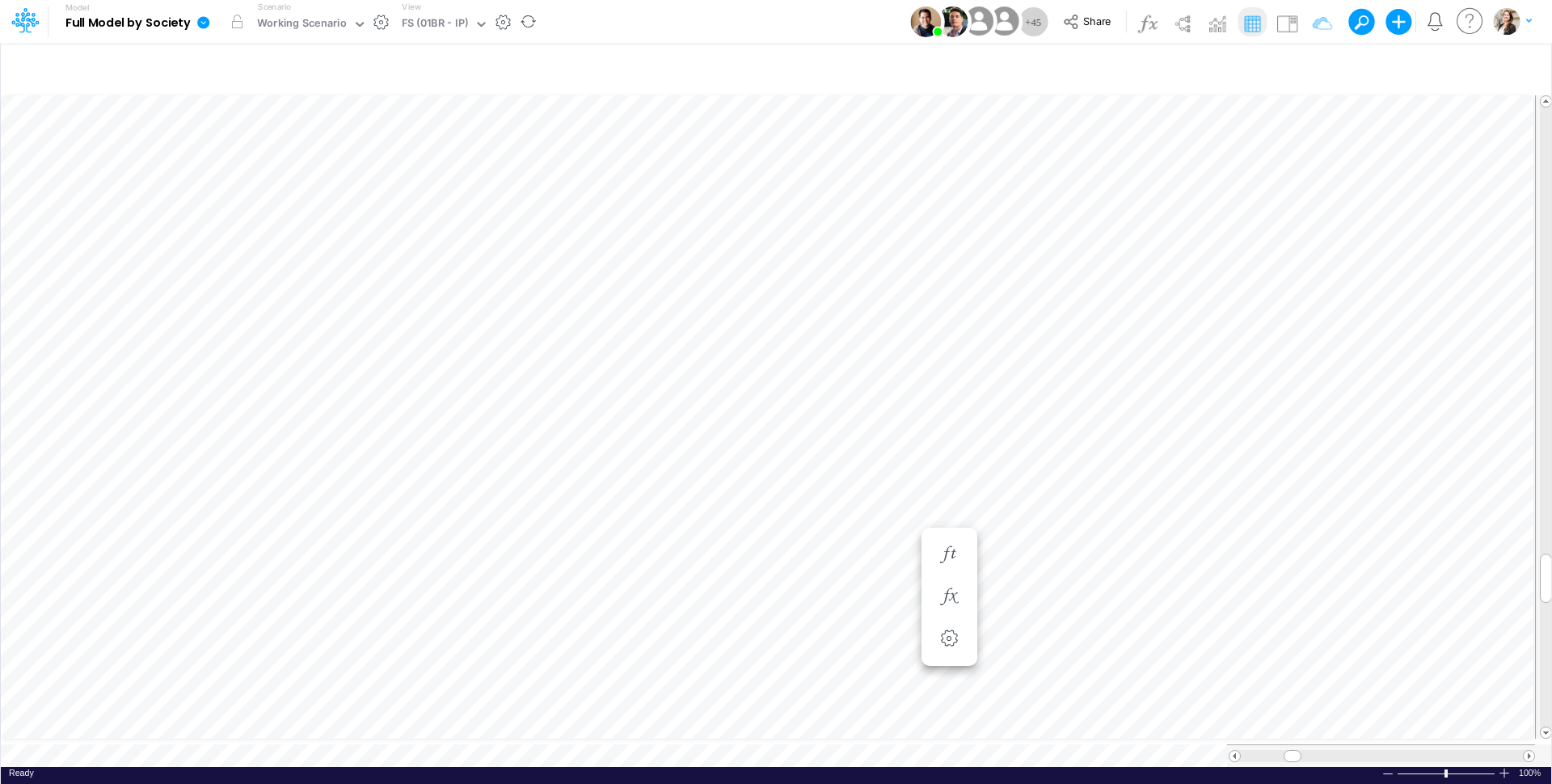
scroll to position [7, 15]
click at [1187, 487] on icon "button" at bounding box center [1191, 483] width 24 height 17
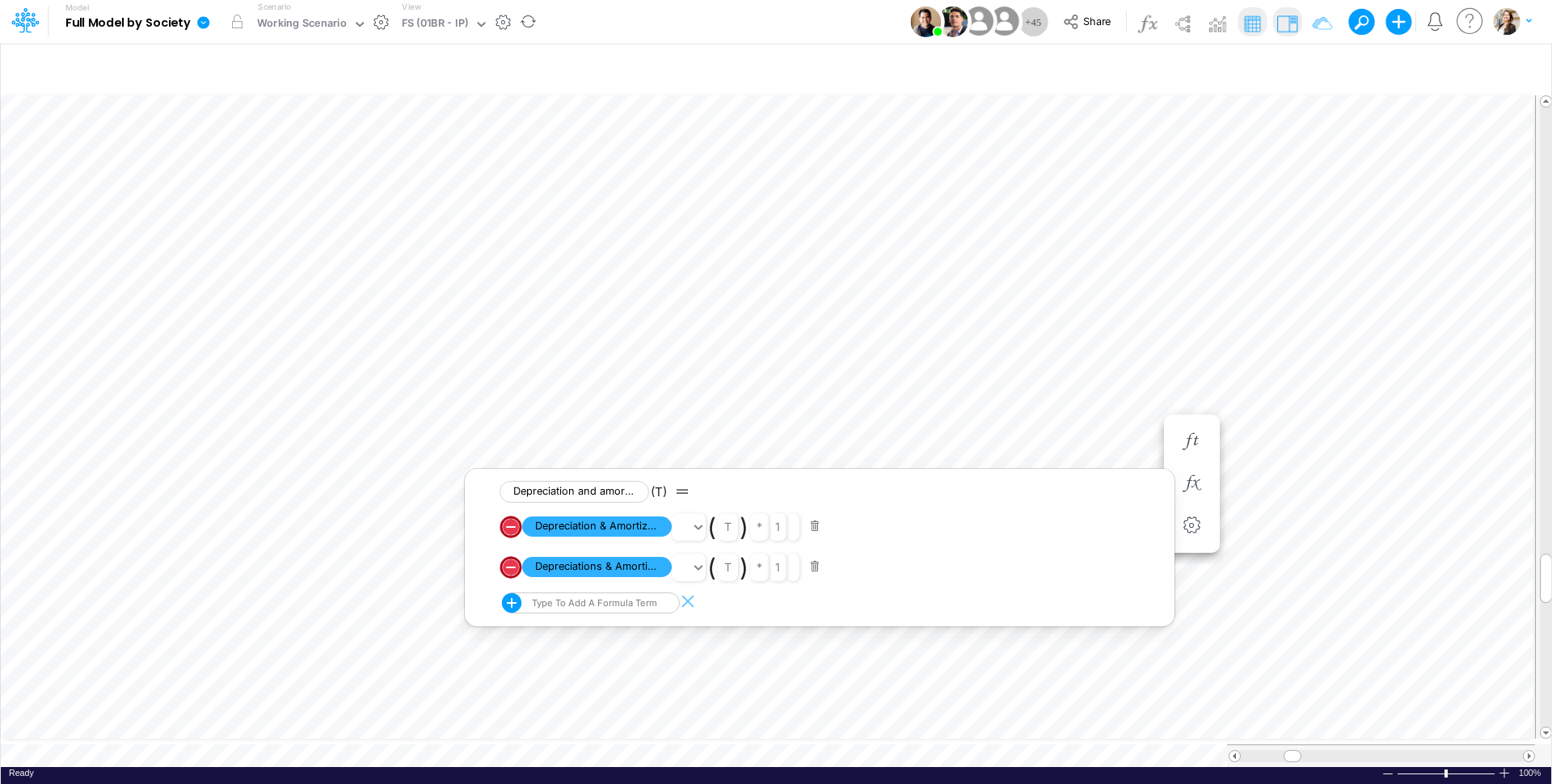
click at [1187, 26] on img at bounding box center [1286, 23] width 26 height 26
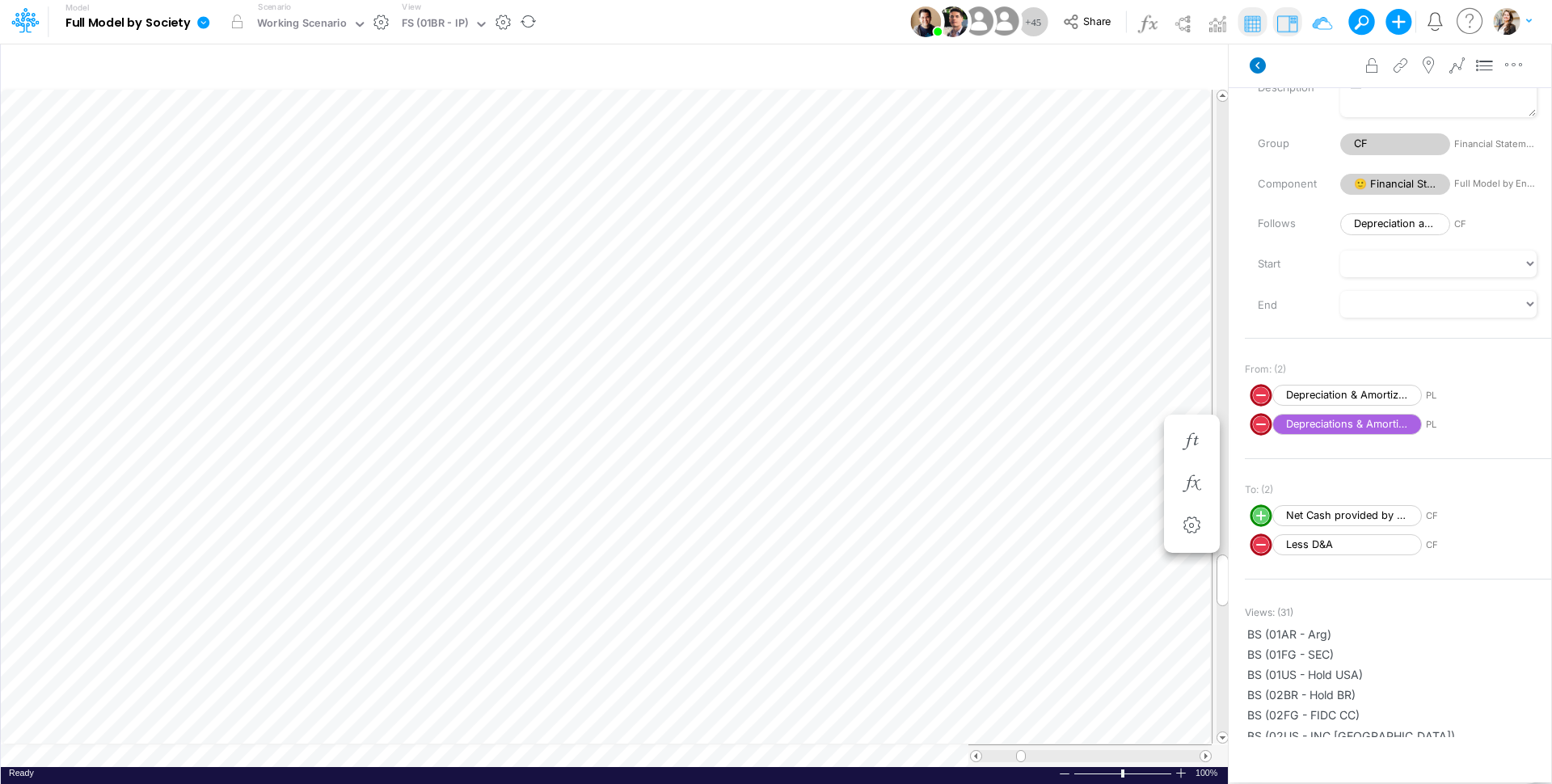
scroll to position [7, 15]
click at [1187, 493] on button "button" at bounding box center [1192, 484] width 30 height 33
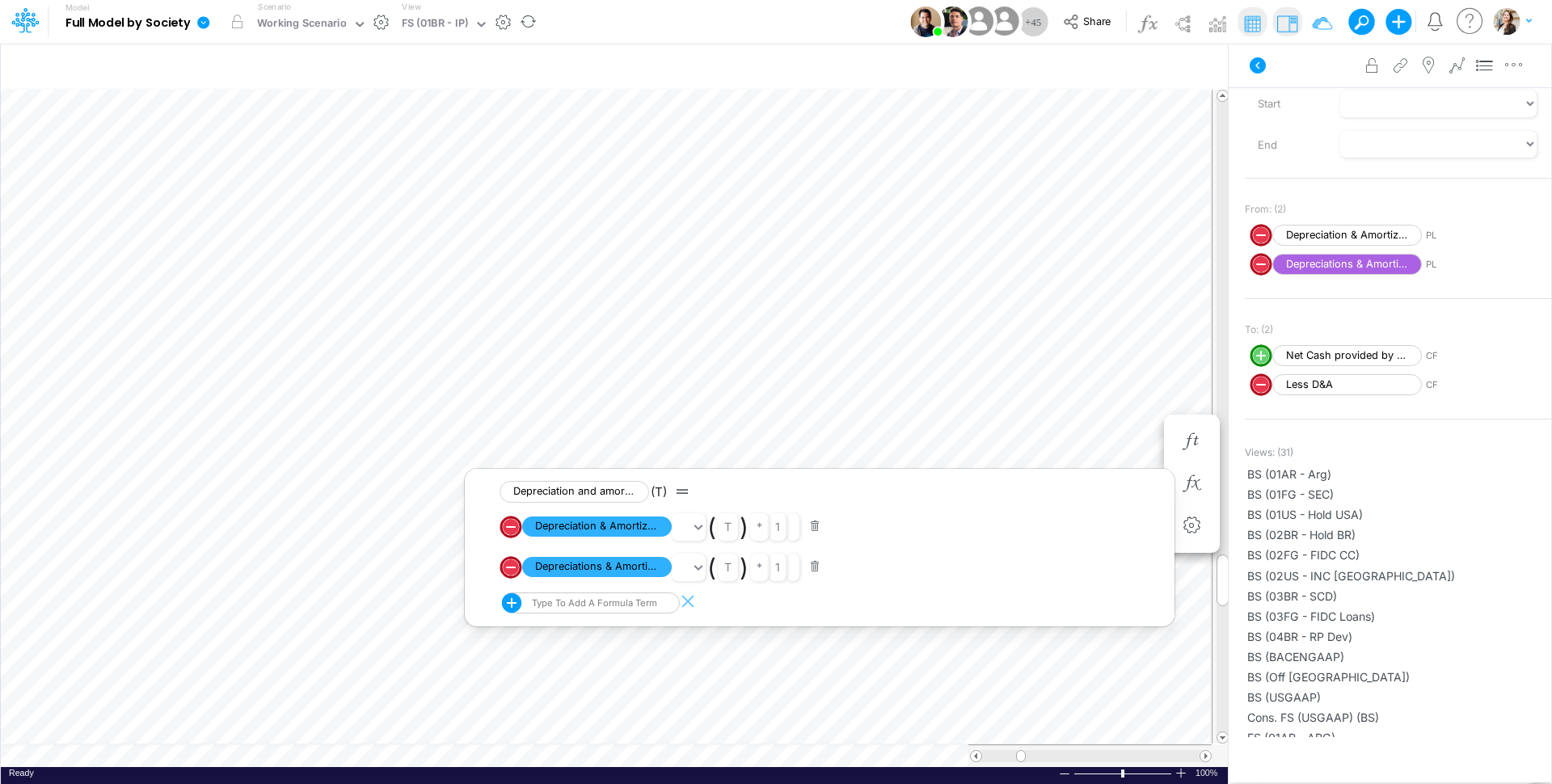
scroll to position [87, 0]
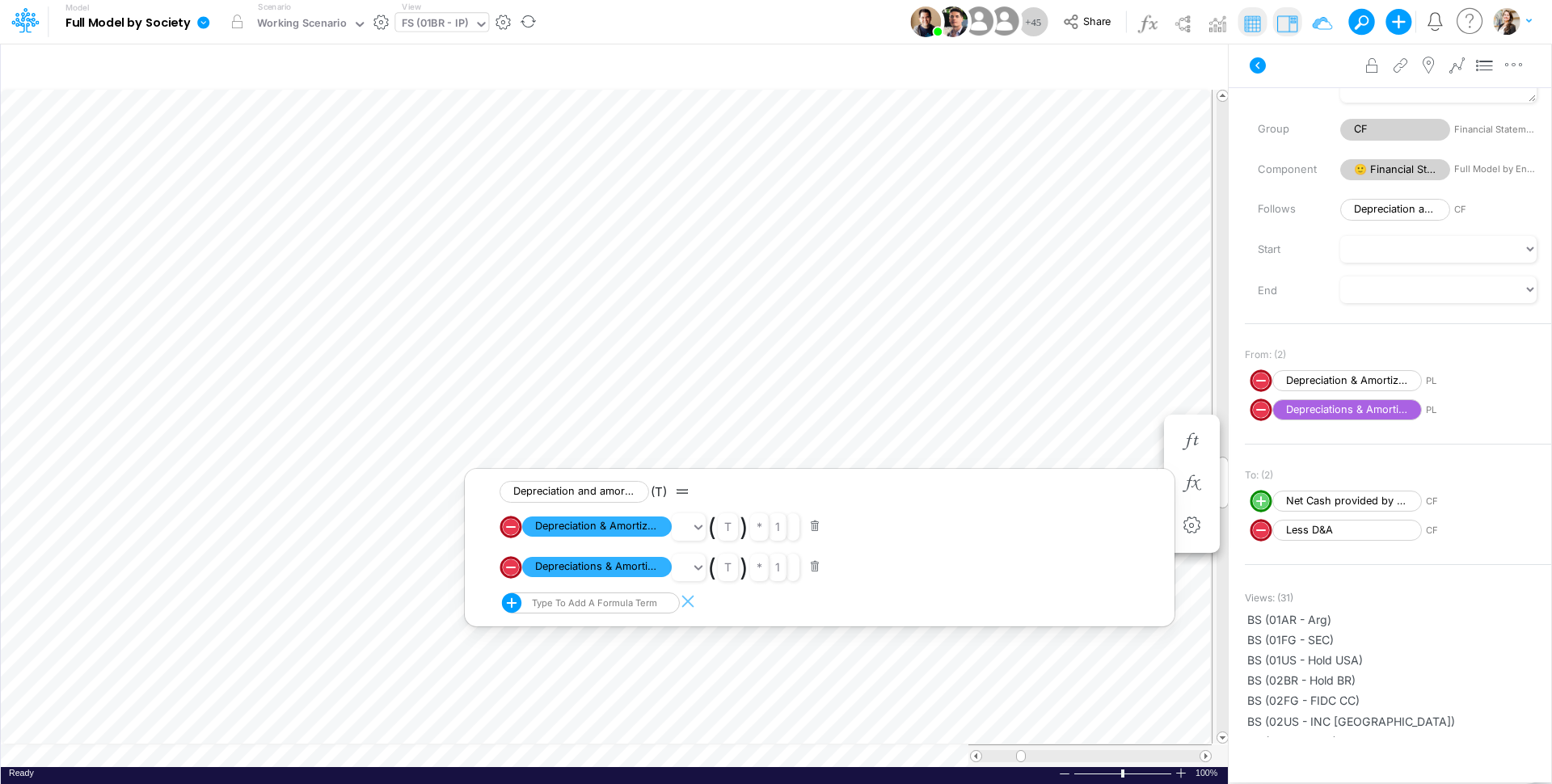
click at [445, 20] on div "FS (01BR - IP)" at bounding box center [436, 24] width 67 height 19
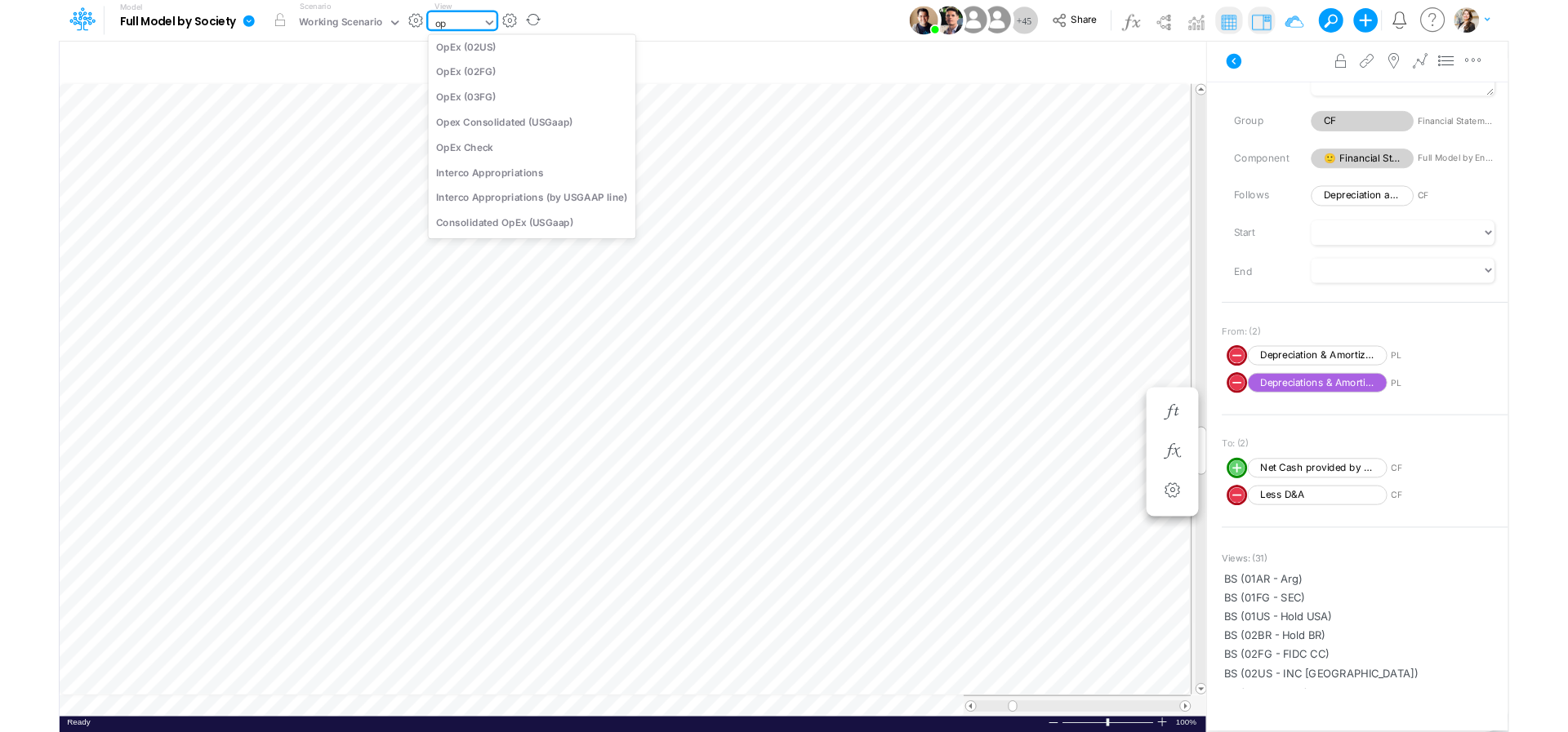
scroll to position [0, 0]
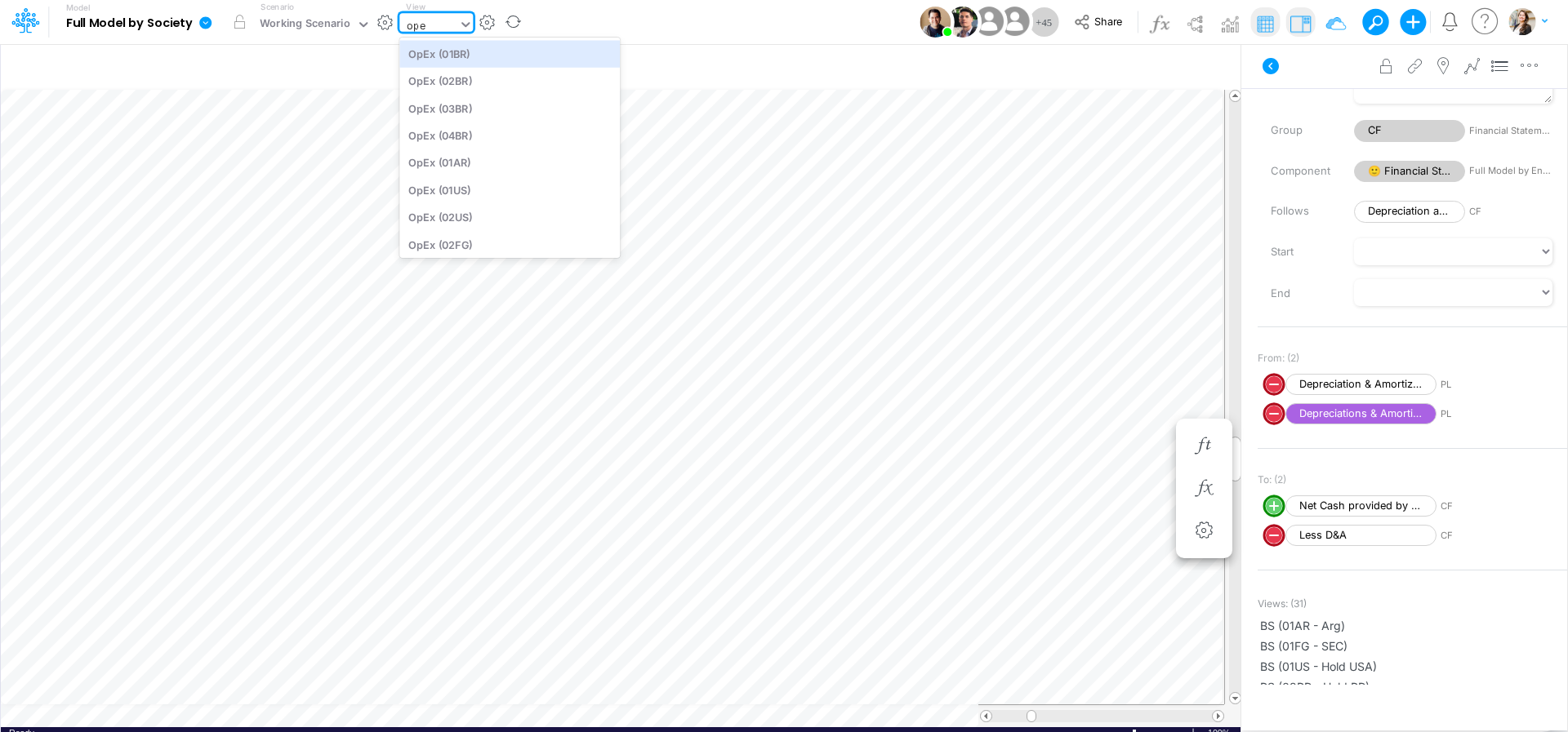
type input "opex"
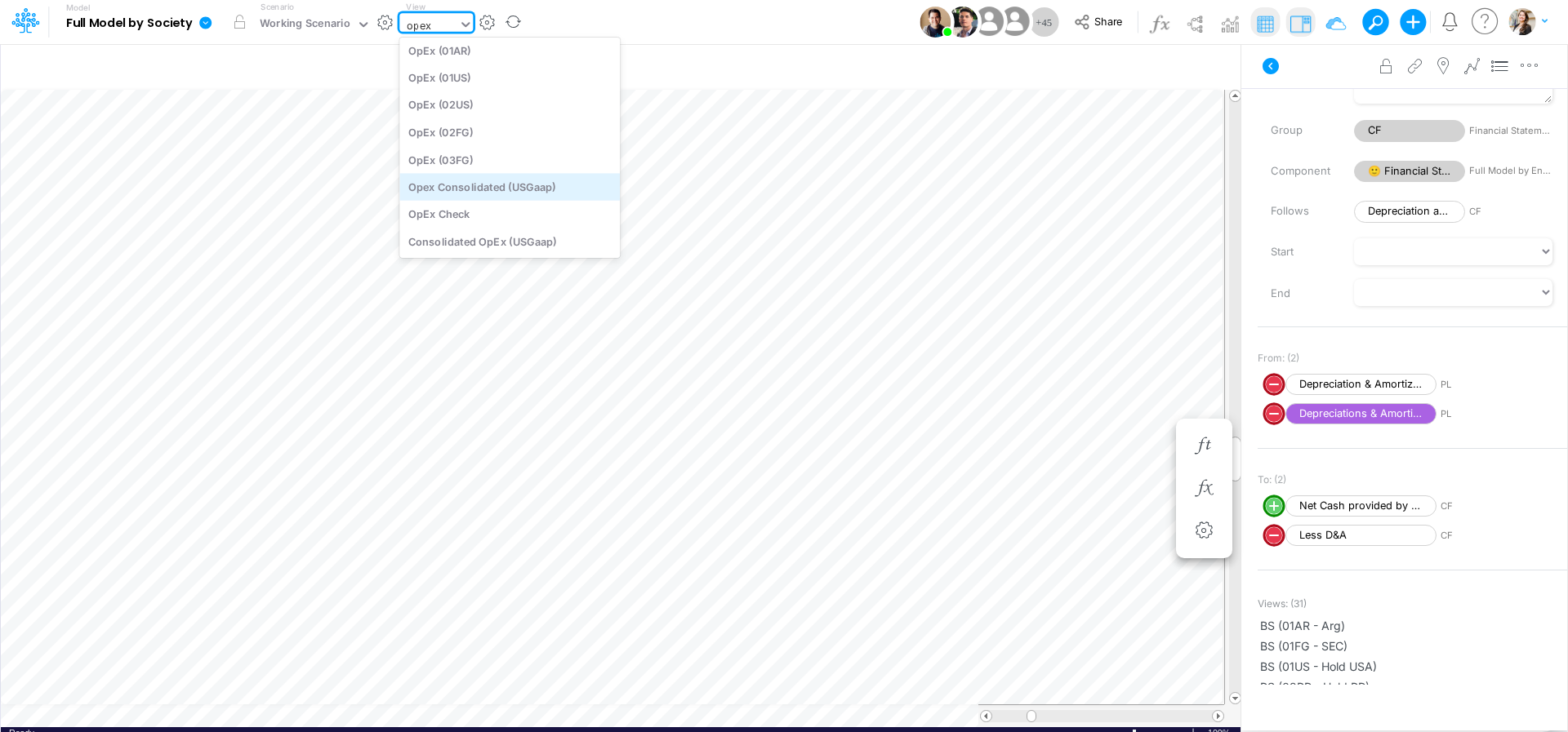
click at [452, 182] on div "Opex Consolidated (USGaap)" at bounding box center [509, 186] width 220 height 27
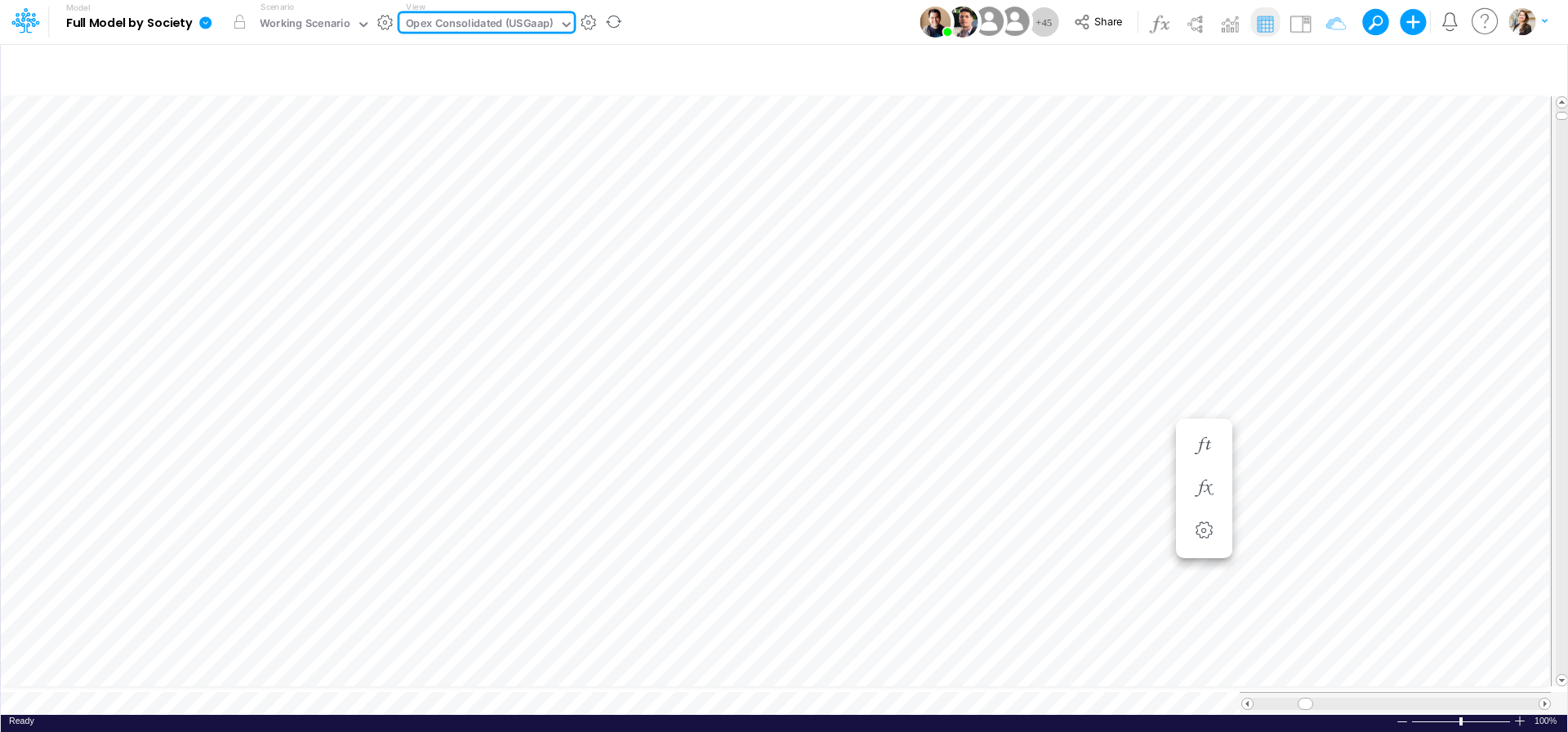
click at [510, 28] on div "Opex Consolidated (USGaap)" at bounding box center [480, 25] width 147 height 19
type input "capex"
click at [515, 52] on div "CapEx / Deprec&Amort" at bounding box center [509, 53] width 220 height 27
click at [709, 680] on span "Close" at bounding box center [714, 684] width 45 height 15
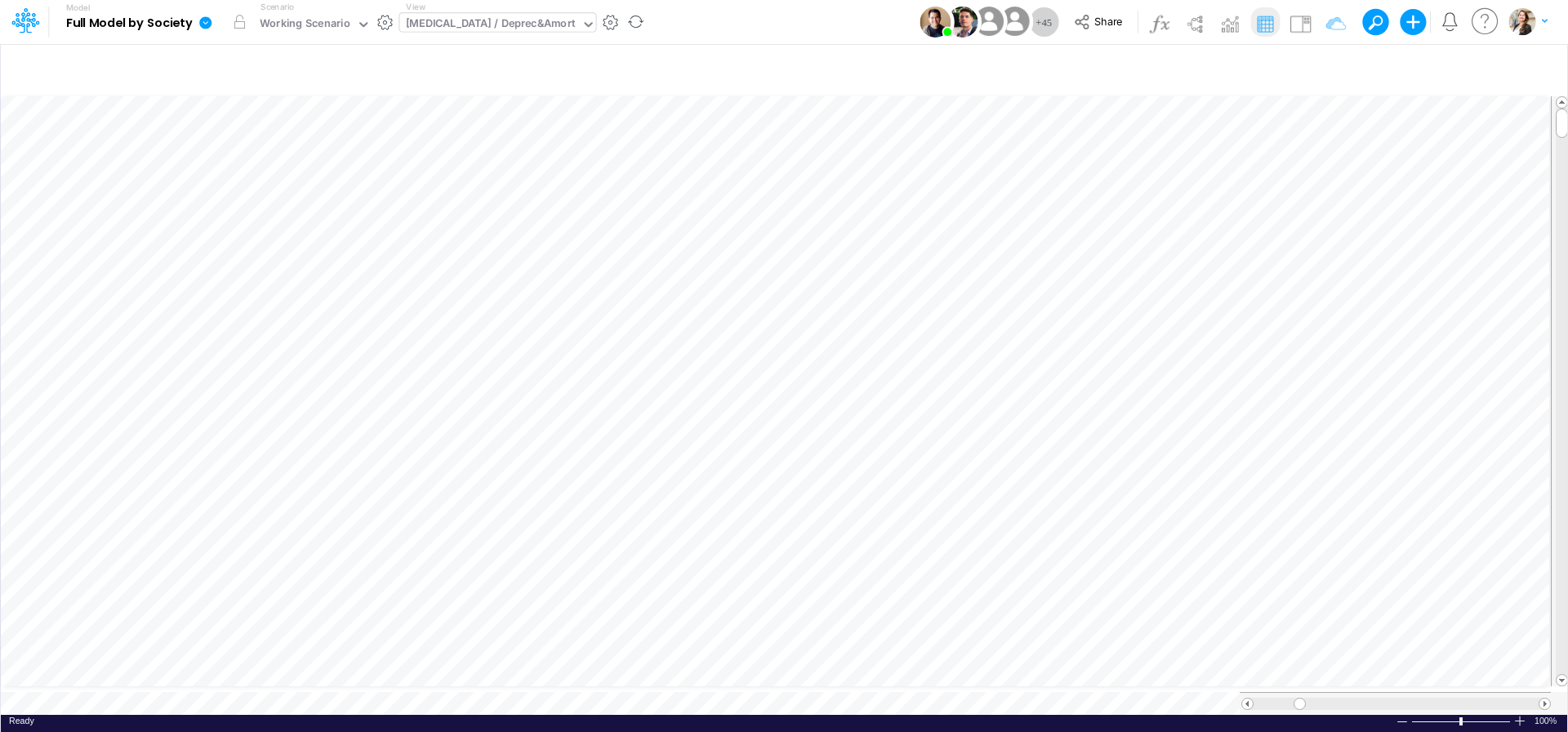
scroll to position [1, 1]
type input "BS (01BR - IP)"
click at [1200, 383] on button "button" at bounding box center [1204, 375] width 30 height 33
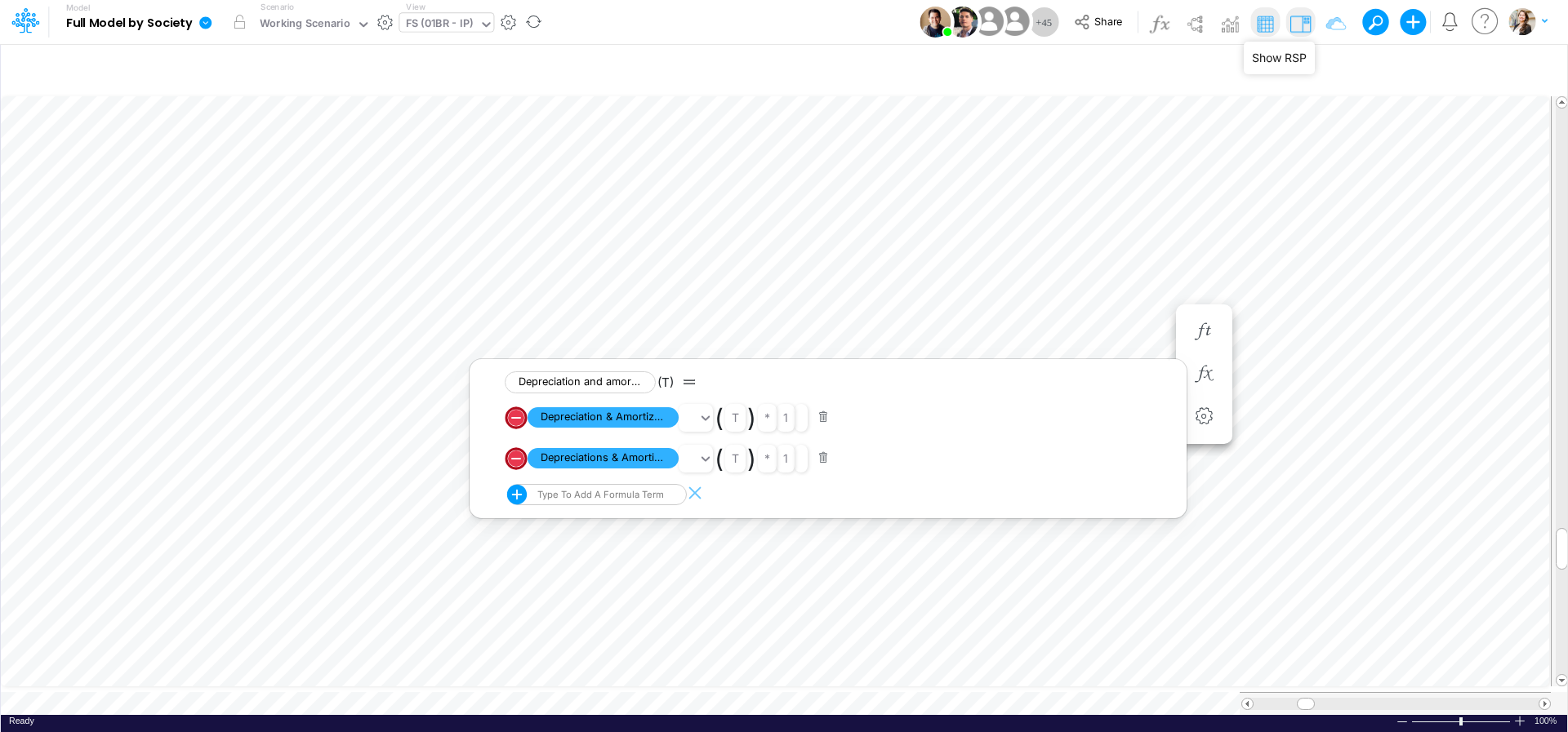
click at [1200, 22] on img at bounding box center [1300, 24] width 26 height 26
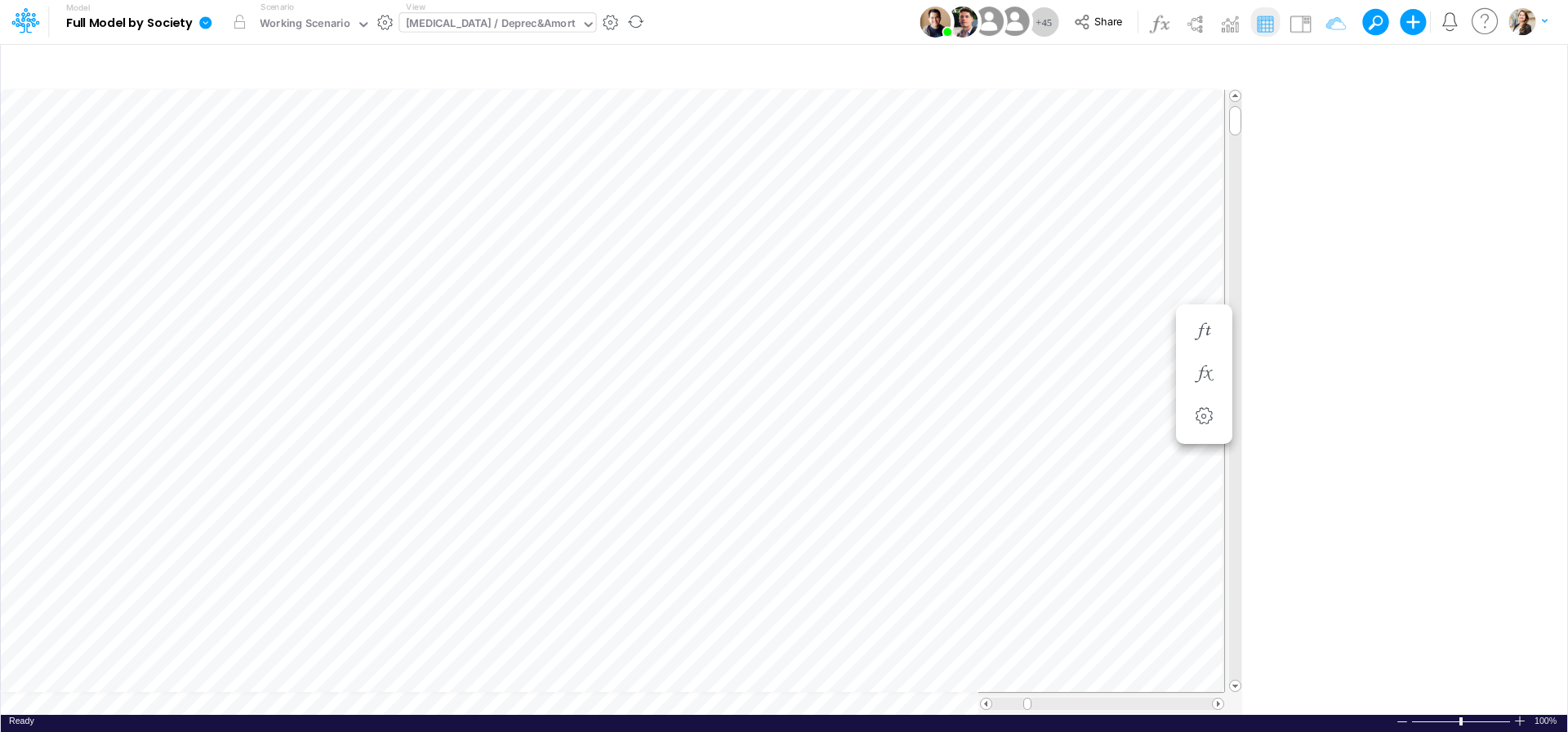
scroll to position [1, 1]
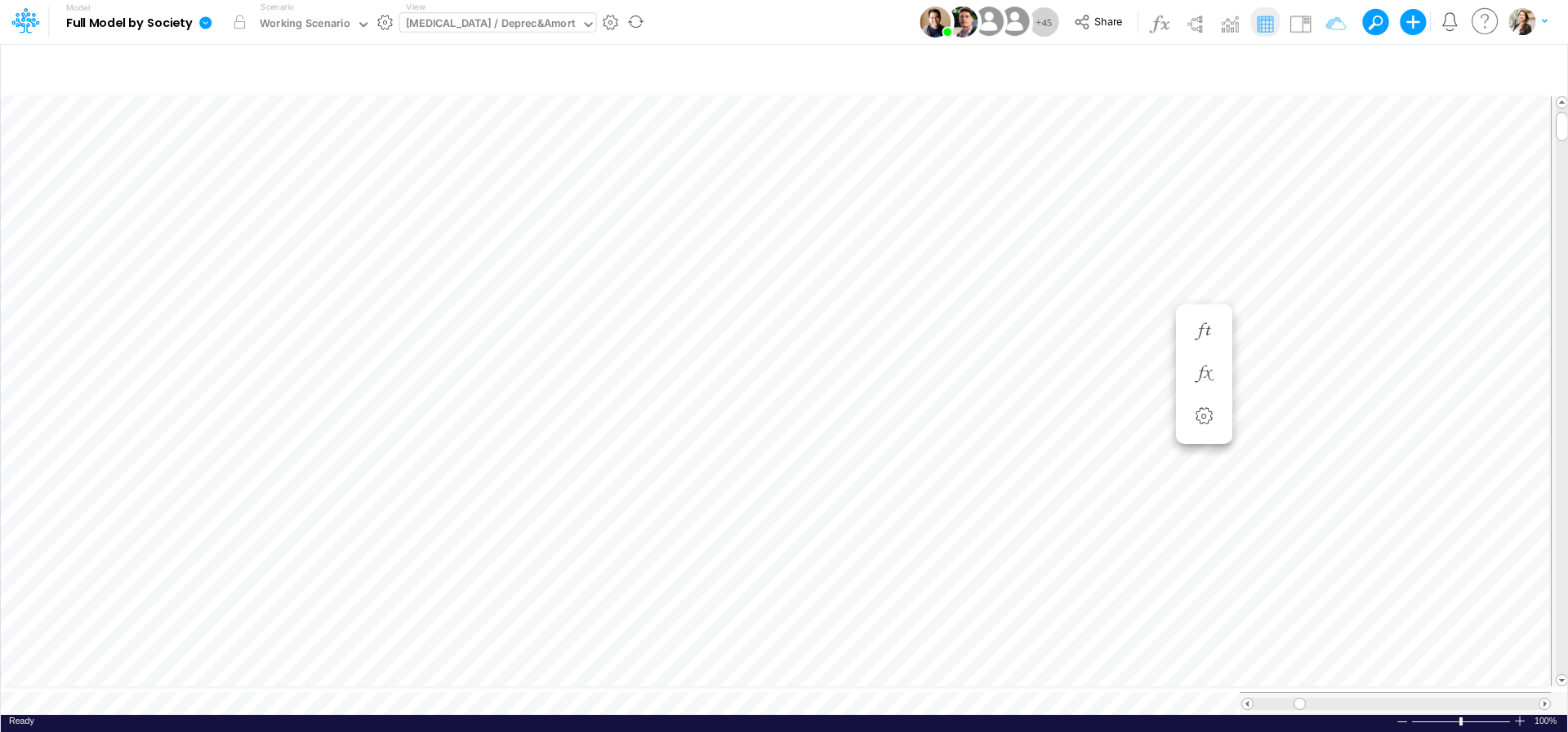
click at [469, 25] on div "CapEx / Deprec&Amort" at bounding box center [491, 25] width 170 height 19
type input "opex"
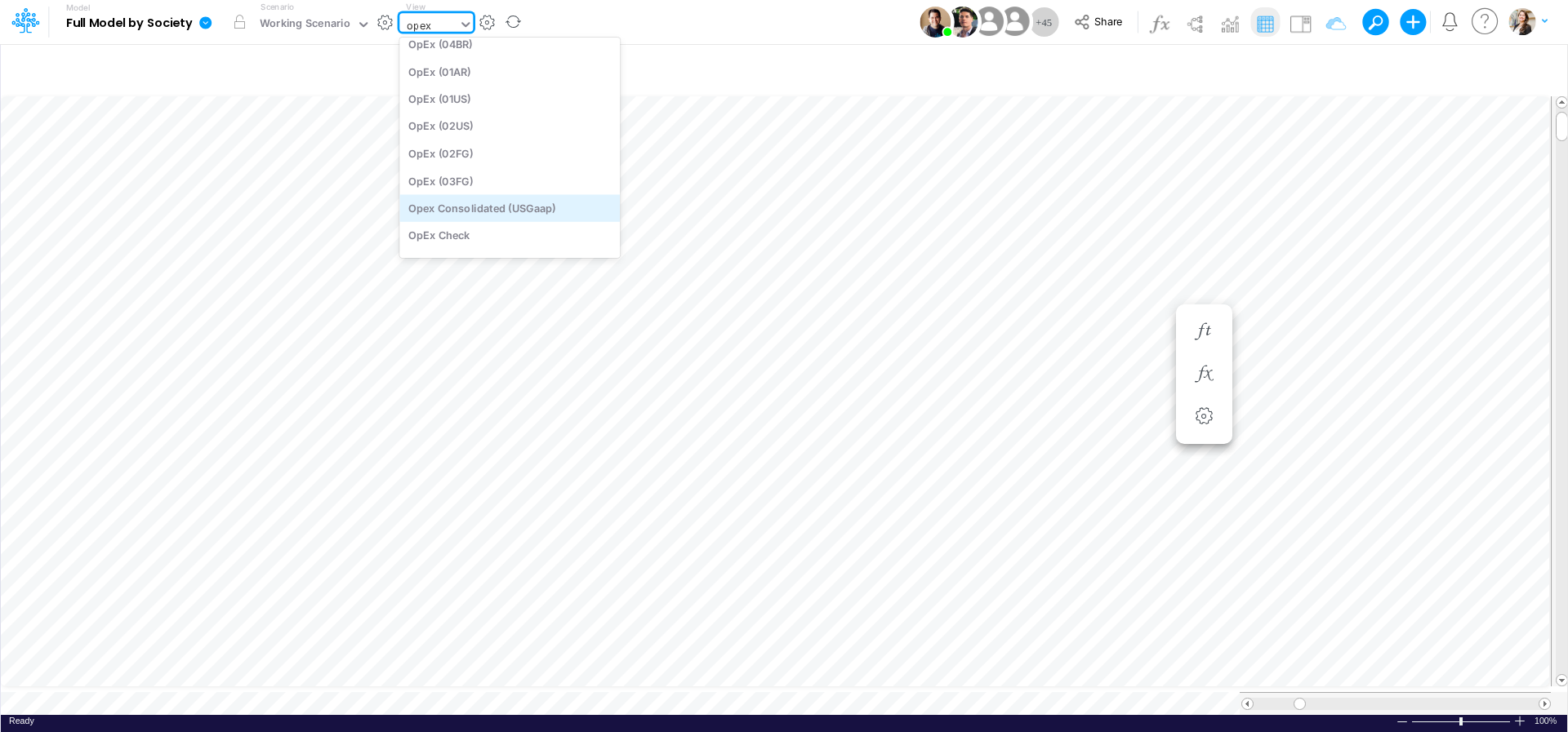
click at [446, 211] on div "Opex Consolidated (USGaap)" at bounding box center [509, 208] width 220 height 27
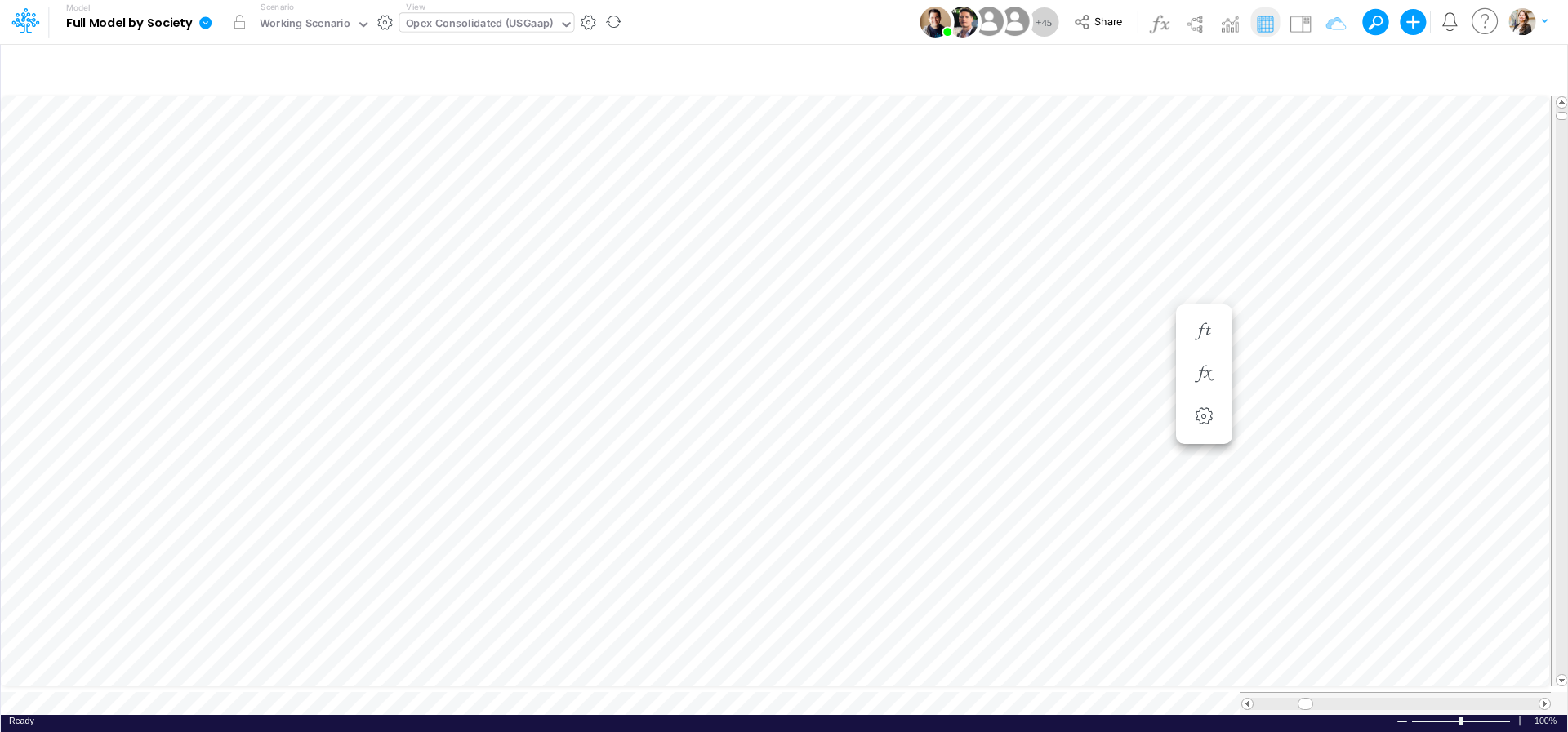
scroll to position [7, 26]
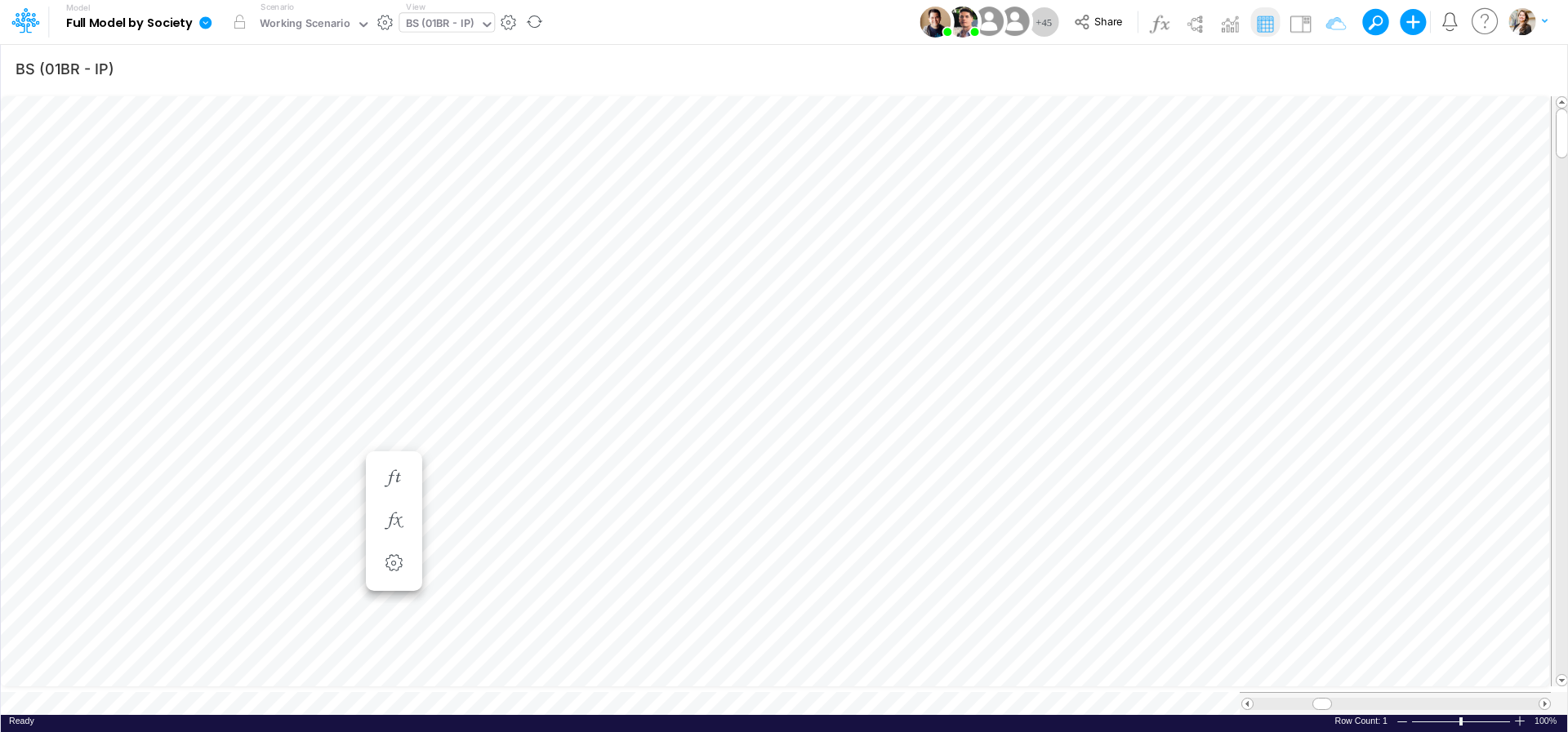
click at [426, 19] on div "BS (01BR - IP)" at bounding box center [440, 25] width 69 height 19
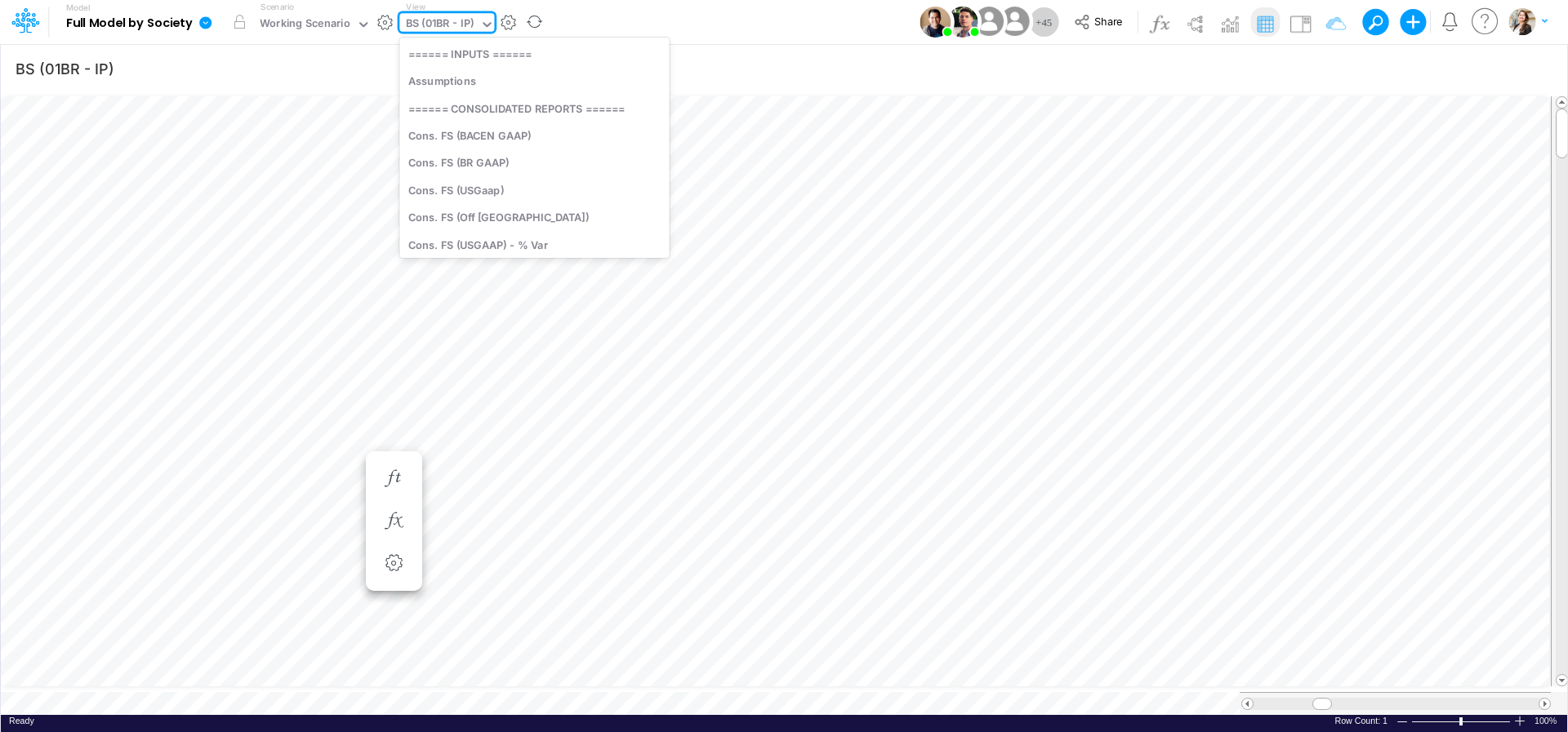
scroll to position [949, 0]
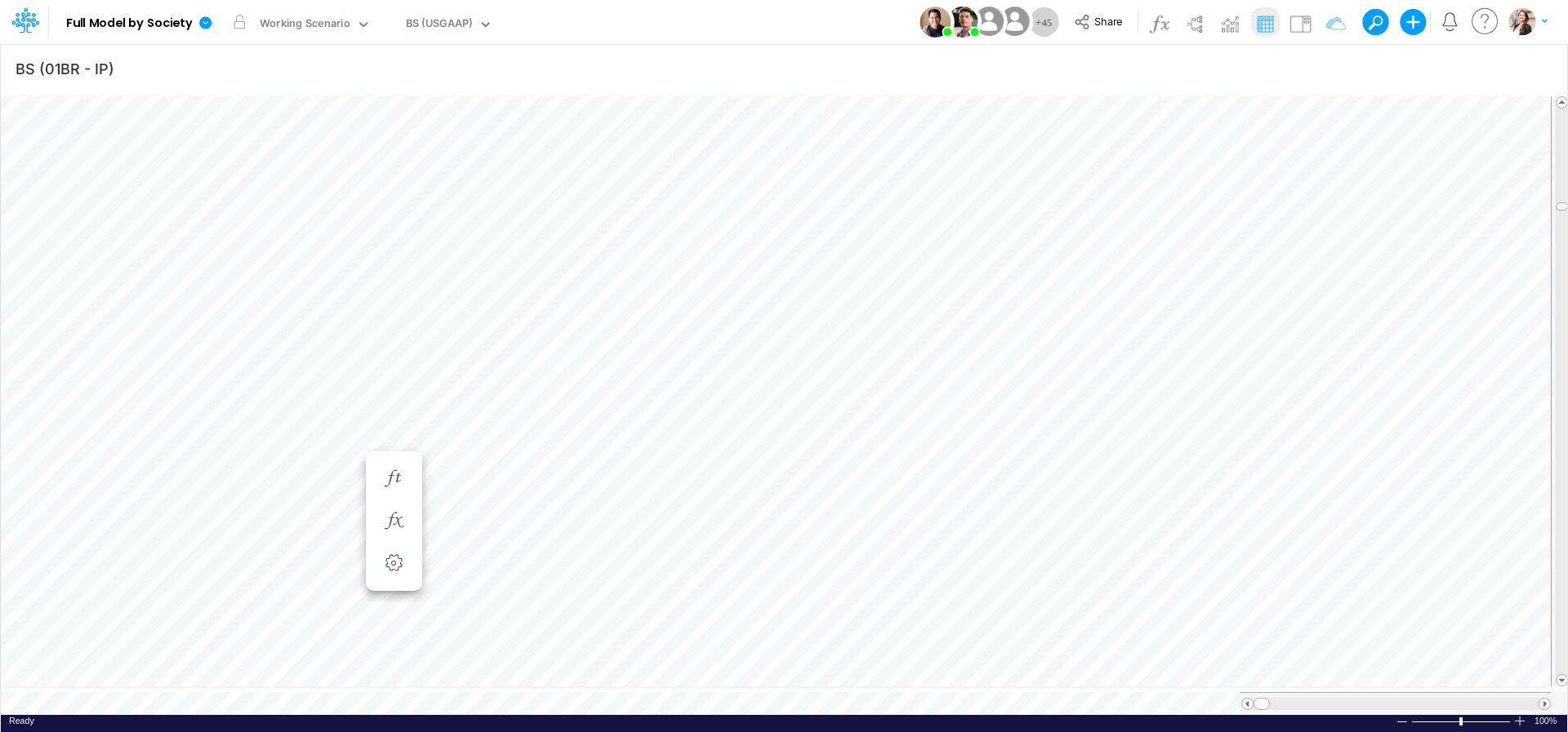
type input "BS (USGAAP) - Detailed"
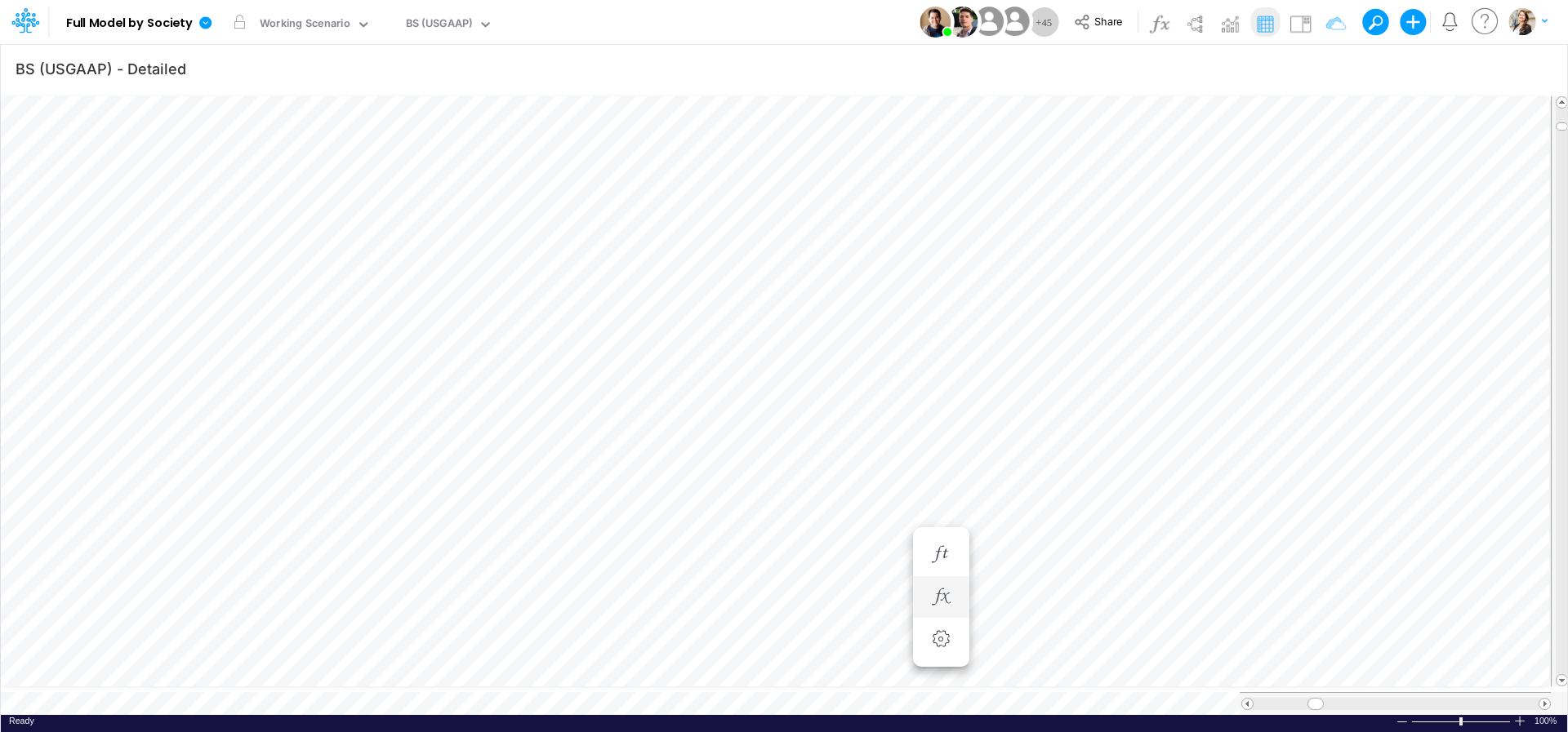
scroll to position [7, 55]
click at [930, 615] on icon "button" at bounding box center [941, 620] width 25 height 17
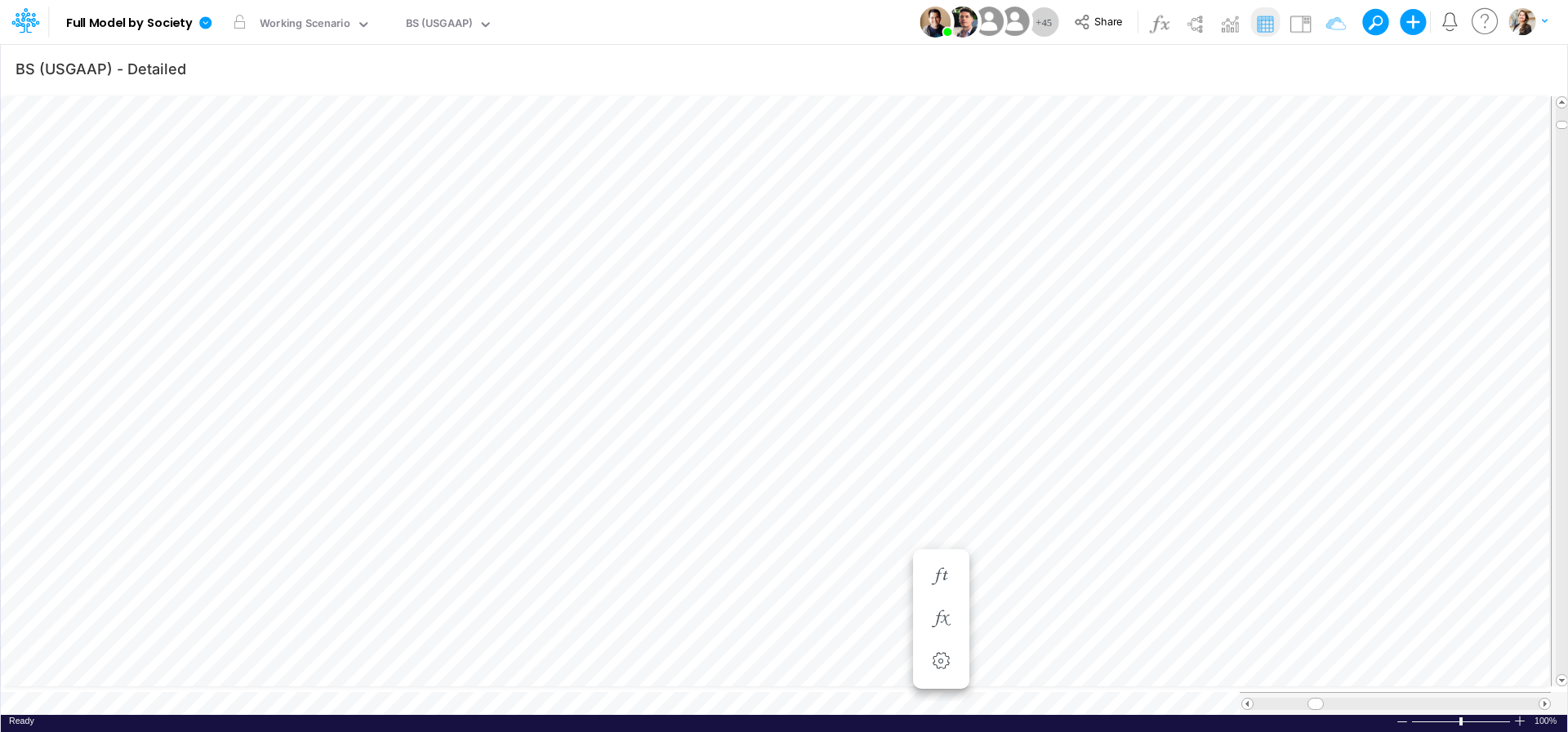
scroll to position [7, 55]
click at [1033, 390] on icon "button" at bounding box center [1039, 391] width 25 height 17
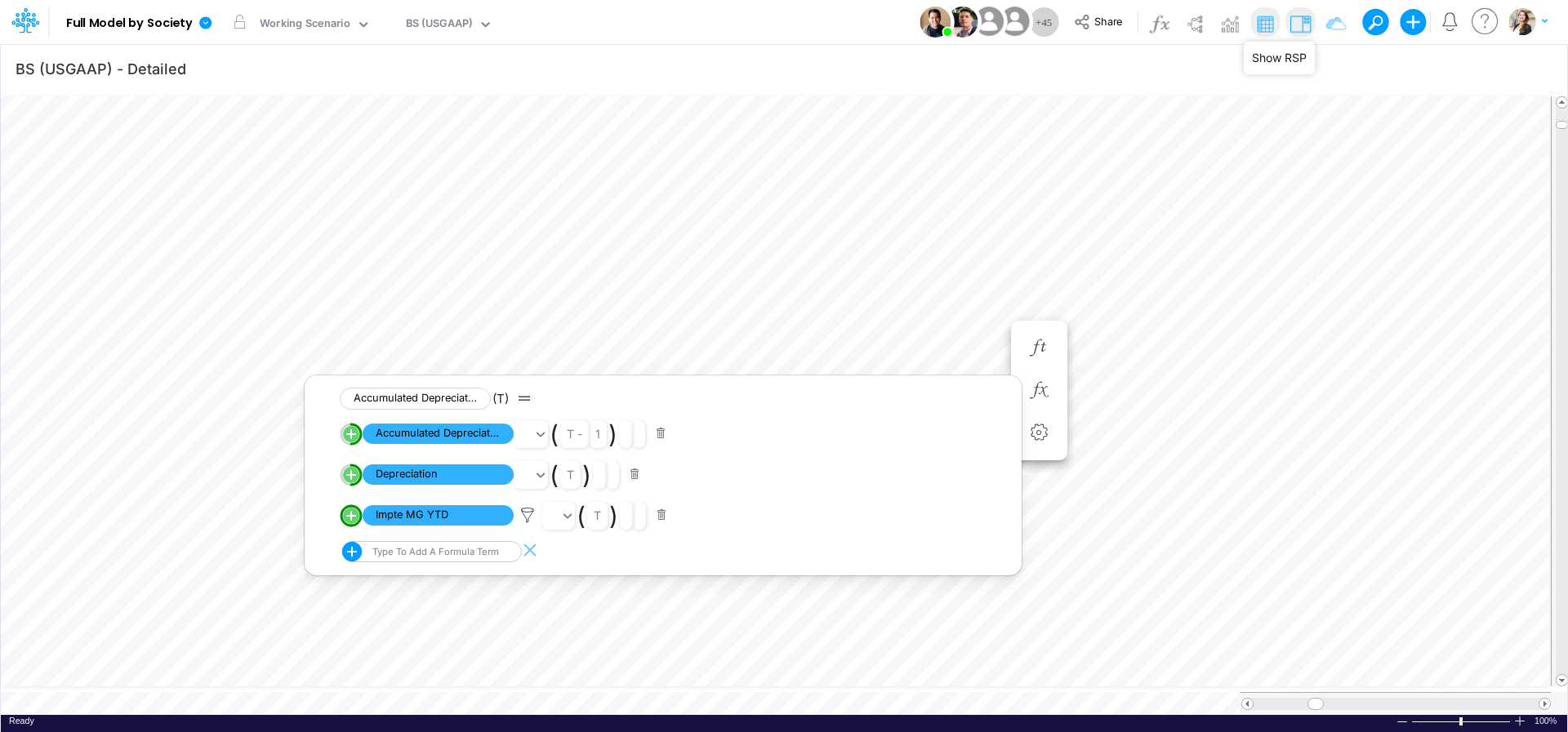
click at [1200, 23] on img at bounding box center [1300, 24] width 26 height 26
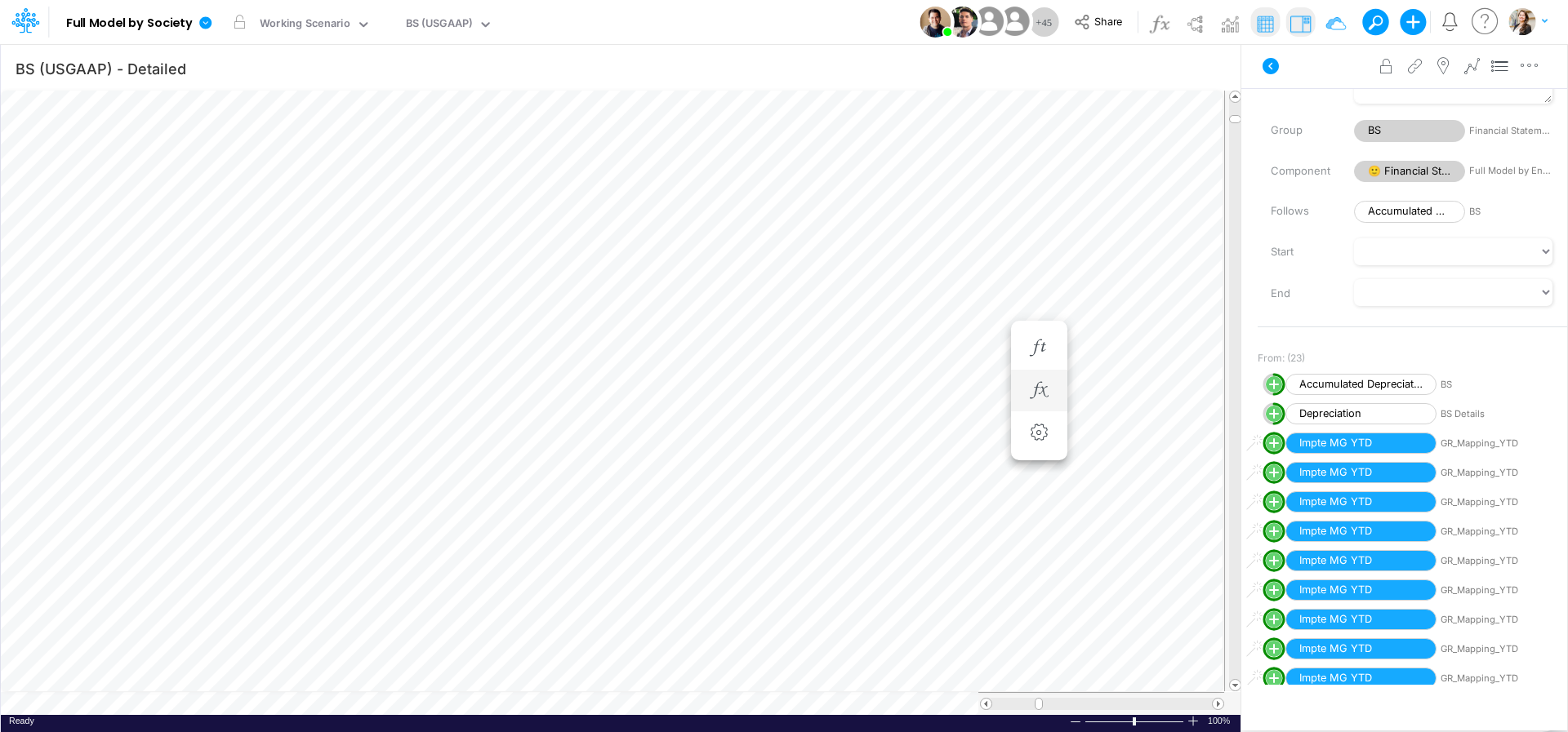
scroll to position [7, 55]
click at [942, 396] on icon "button" at bounding box center [941, 391] width 25 height 17
